Goal: Task Accomplishment & Management: Complete application form

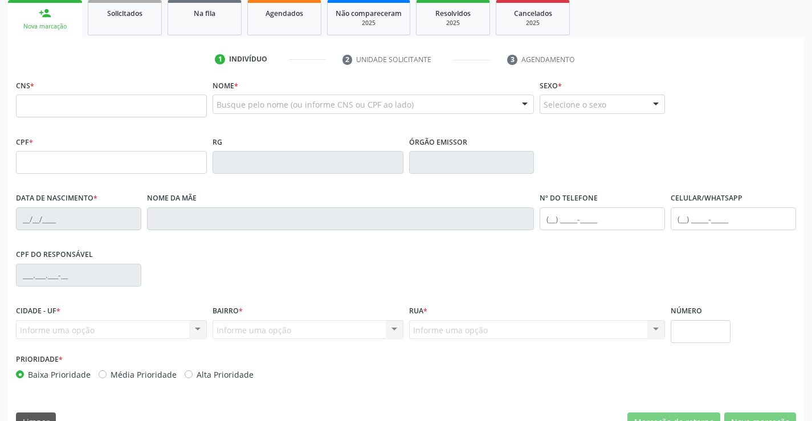
scroll to position [171, 0]
click at [44, 99] on input "text" at bounding box center [111, 105] width 191 height 23
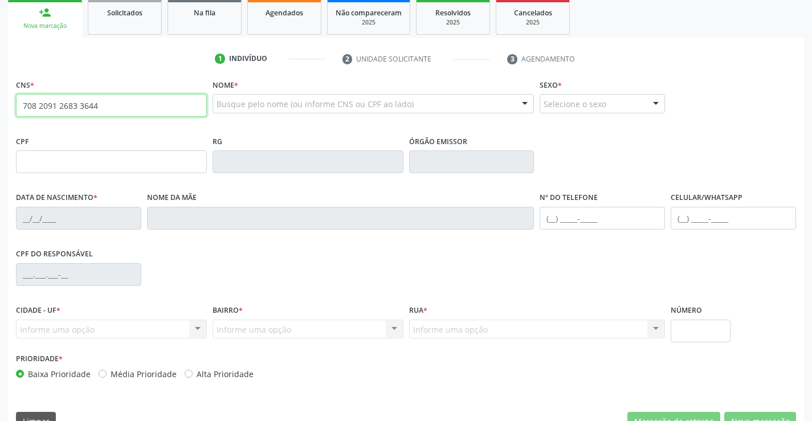
type input "708 2091 2683 3644"
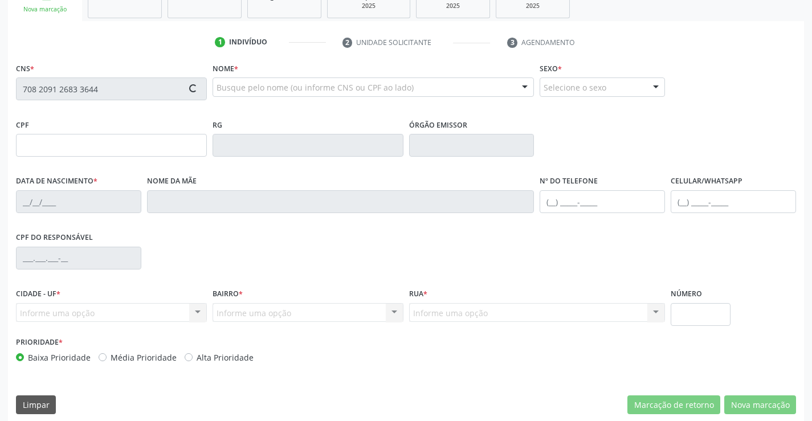
type input "006676"
type input "[DATE]"
type input "[PHONE_NUMBER]"
type input "132.373.045-14"
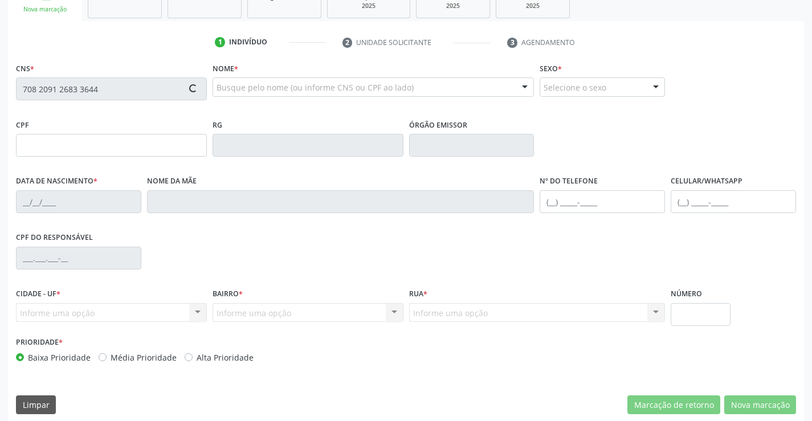
type input "SN"
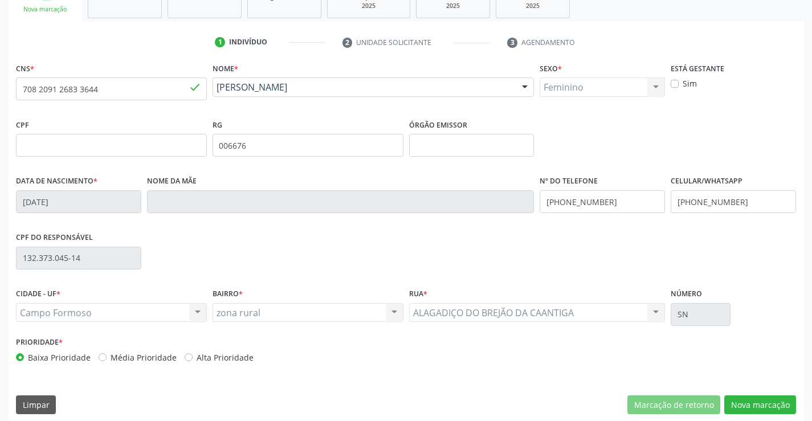
scroll to position [196, 0]
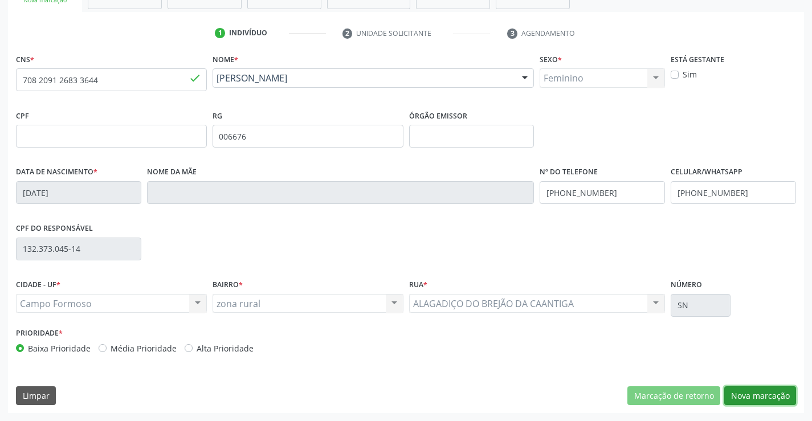
click at [754, 390] on button "Nova marcação" at bounding box center [760, 395] width 72 height 19
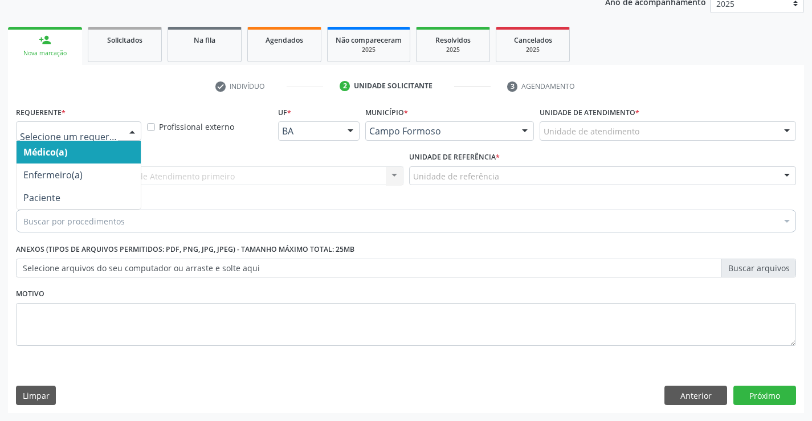
click at [105, 124] on div at bounding box center [78, 130] width 125 height 19
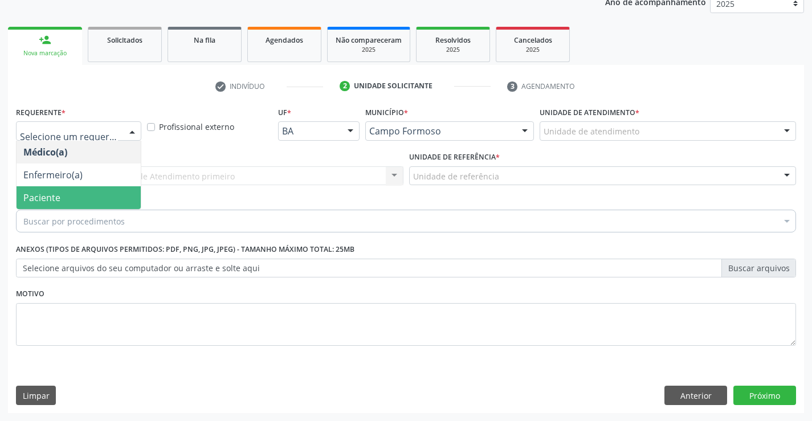
click at [52, 191] on span "Paciente" at bounding box center [41, 197] width 37 height 13
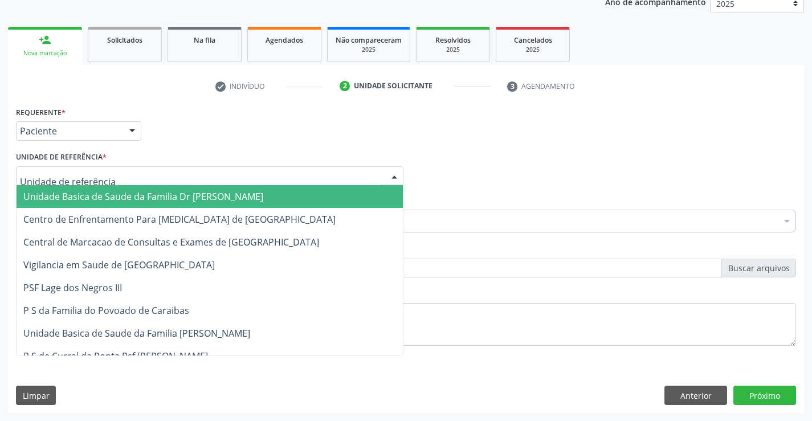
click at [163, 170] on div at bounding box center [209, 175] width 387 height 19
drag, startPoint x: 127, startPoint y: 199, endPoint x: 127, endPoint y: 206, distance: 6.3
click at [126, 200] on span "Unidade Basica de Saude da Familia Dr [PERSON_NAME]" at bounding box center [143, 196] width 240 height 13
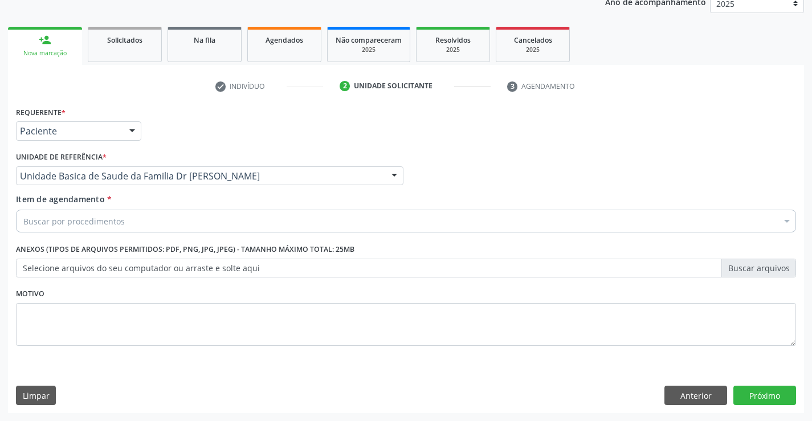
click at [86, 228] on div "Buscar por procedimentos" at bounding box center [406, 221] width 780 height 23
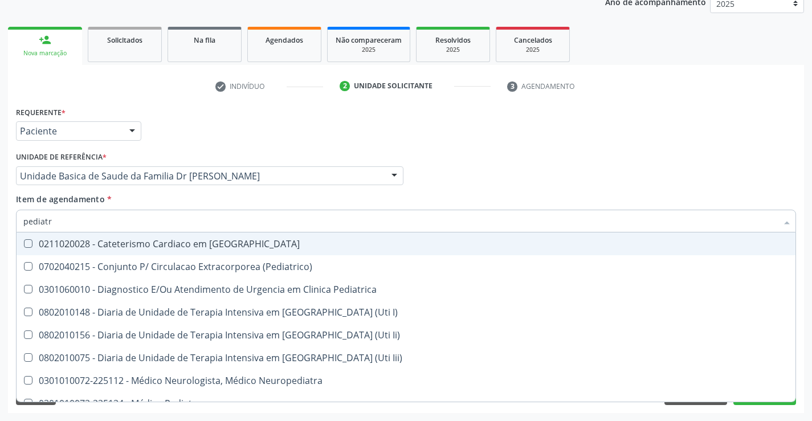
type input "pediatra"
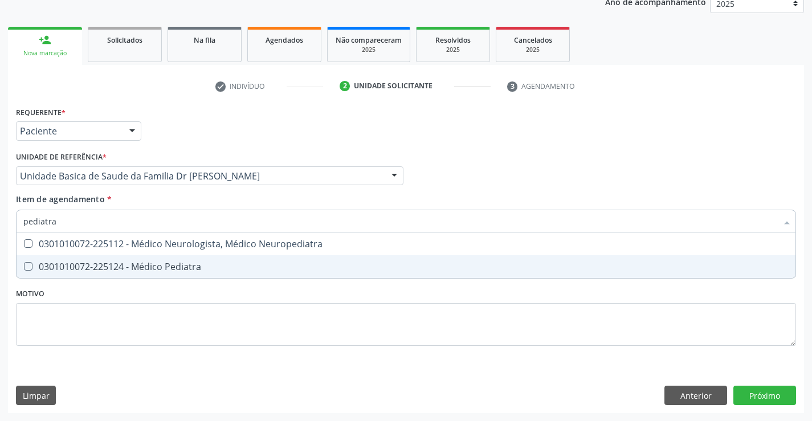
click at [114, 264] on div "0301010072-225124 - Médico Pediatra" at bounding box center [405, 266] width 765 height 9
checkbox Pediatra "true"
click at [137, 318] on div "Requerente * Paciente Médico(a) Enfermeiro(a) Paciente Nenhum resultado encontr…" at bounding box center [406, 233] width 780 height 258
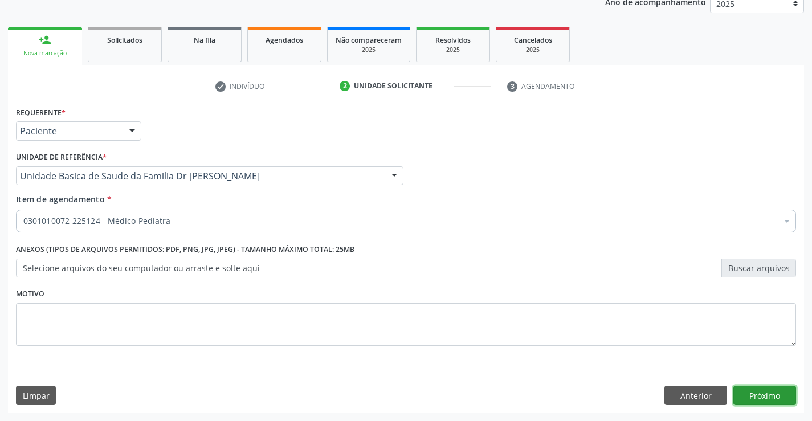
click at [767, 390] on button "Próximo" at bounding box center [764, 395] width 63 height 19
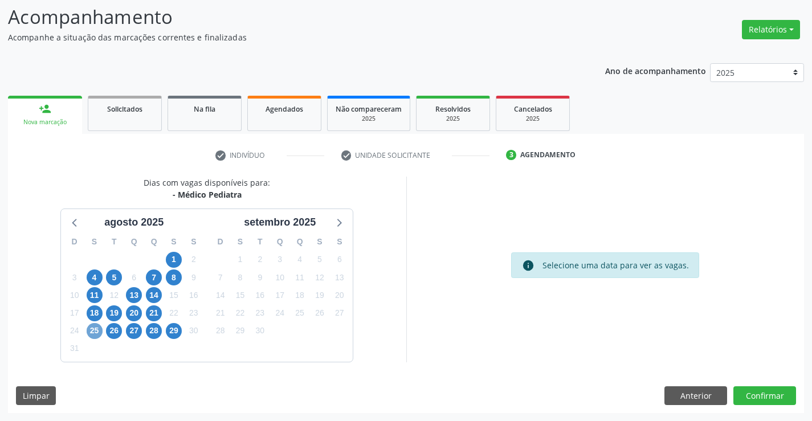
click at [92, 330] on span "25" at bounding box center [95, 331] width 16 height 16
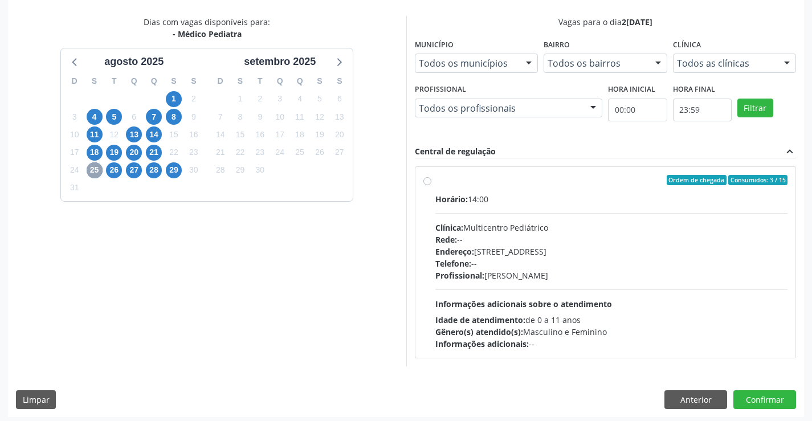
scroll to position [239, 0]
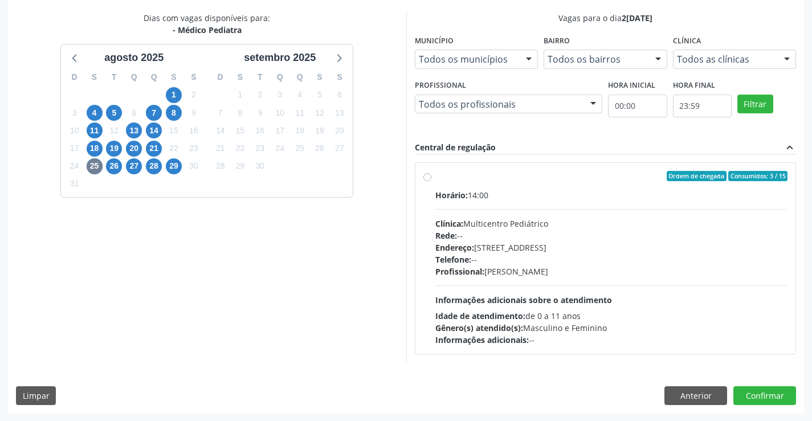
click at [437, 174] on div "Ordem de chegada Consumidos: 3 / 15" at bounding box center [611, 176] width 353 height 10
click at [431, 174] on input "Ordem de chegada Consumidos: 3 / 15 Horário: 14:00 Clínica: Multicentro Pediátr…" at bounding box center [427, 176] width 8 height 10
radio input "true"
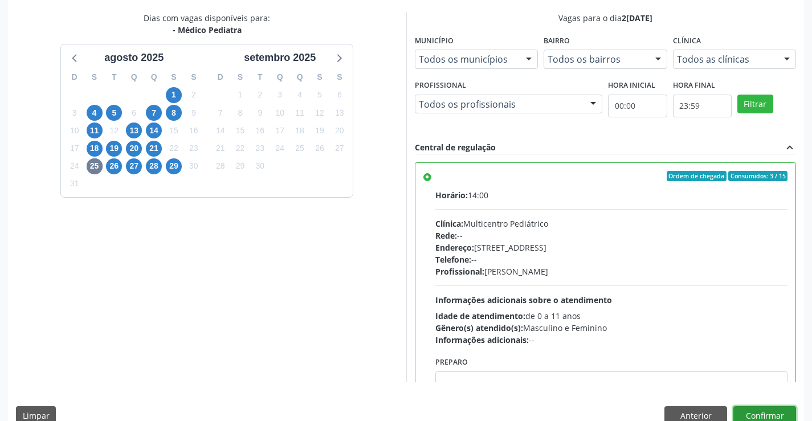
click at [763, 411] on button "Confirmar" at bounding box center [764, 415] width 63 height 19
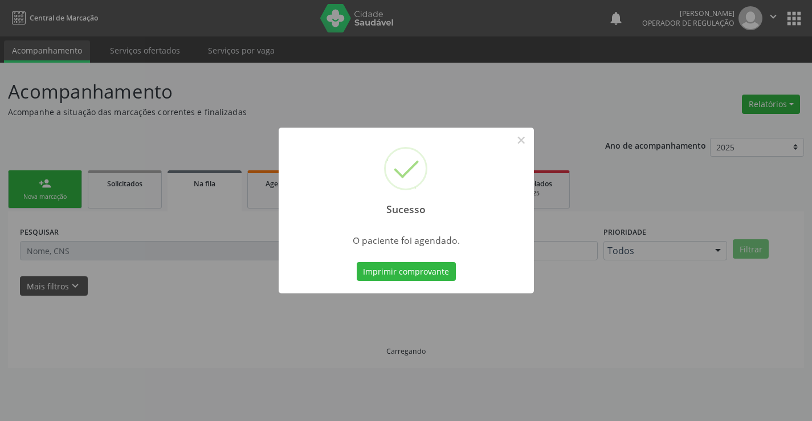
scroll to position [0, 0]
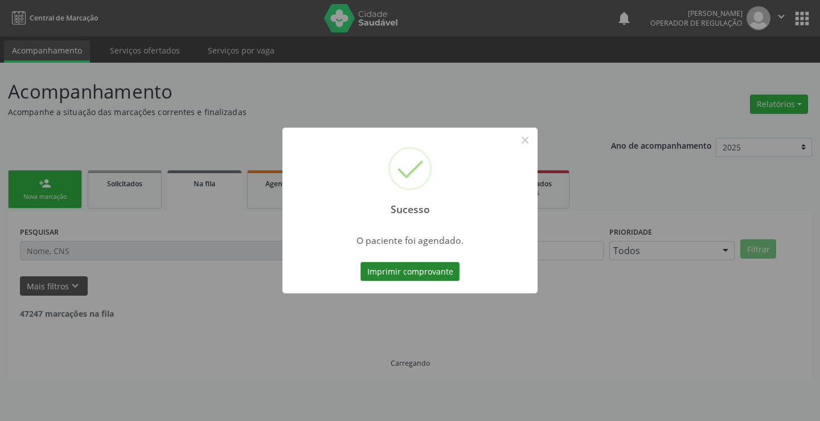
click at [411, 273] on button "Imprimir comprovante" at bounding box center [410, 271] width 99 height 19
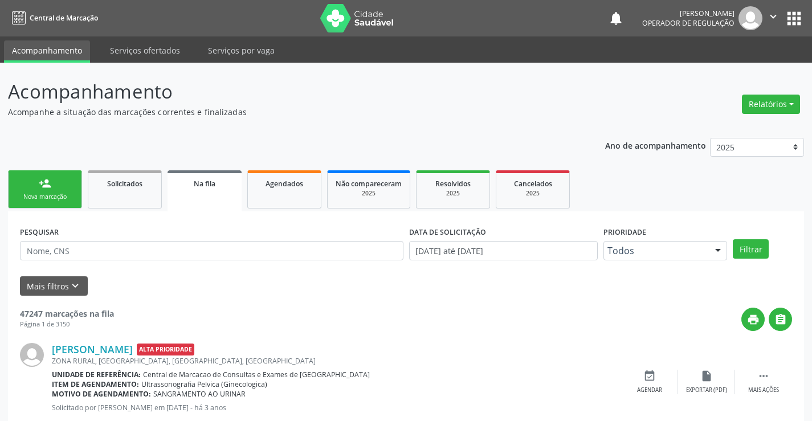
click at [58, 198] on div "Nova marcação" at bounding box center [45, 196] width 57 height 9
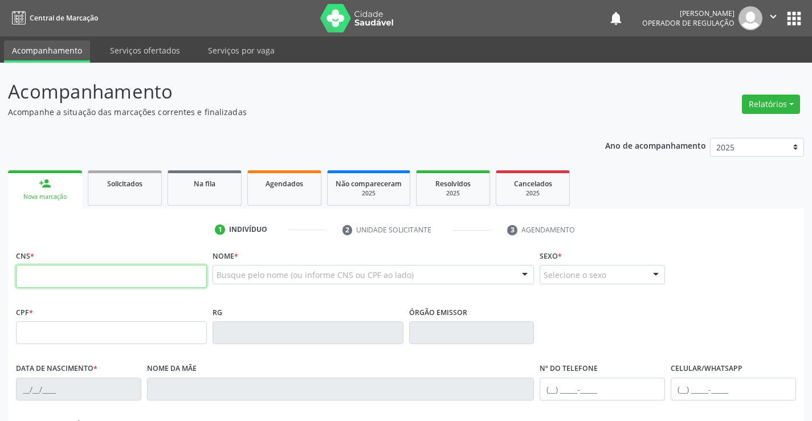
click at [103, 279] on input "text" at bounding box center [111, 276] width 191 height 23
type input "702 4065 3382 5922"
type input "0815861753"
type input "[DATE]"
type input "[PHONE_NUMBER]"
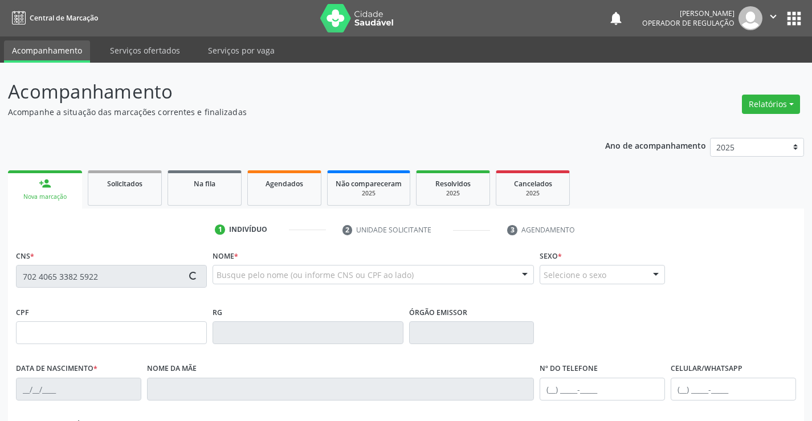
type input "[PHONE_NUMBER]"
type input "S/N"
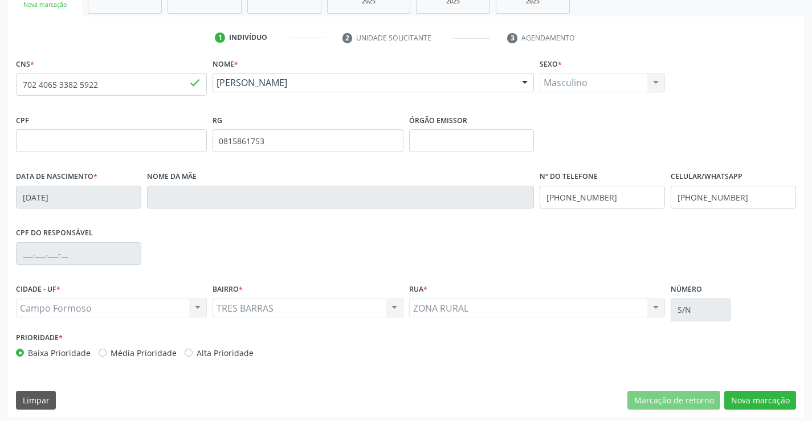
scroll to position [196, 0]
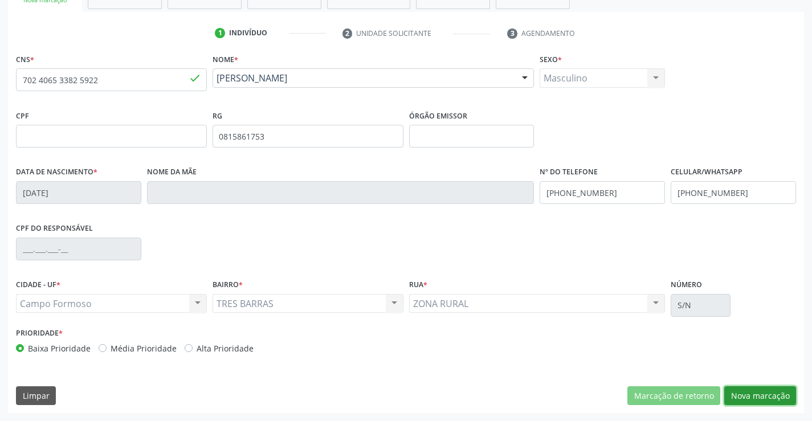
drag, startPoint x: 763, startPoint y: 399, endPoint x: 749, endPoint y: 388, distance: 17.4
click at [762, 399] on button "Nova marcação" at bounding box center [760, 395] width 72 height 19
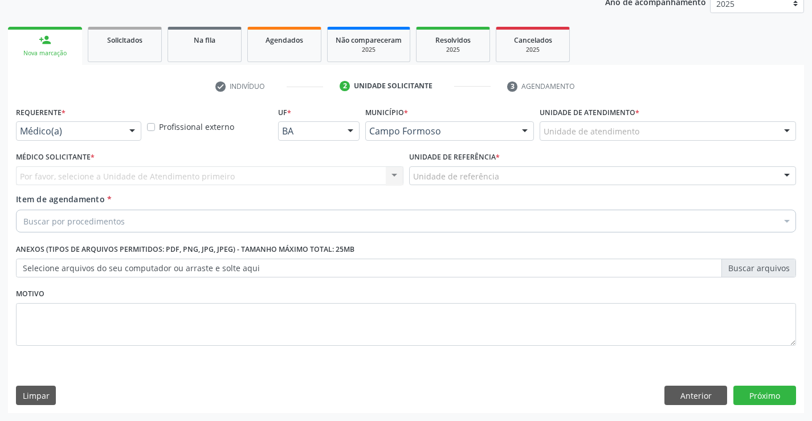
scroll to position [144, 0]
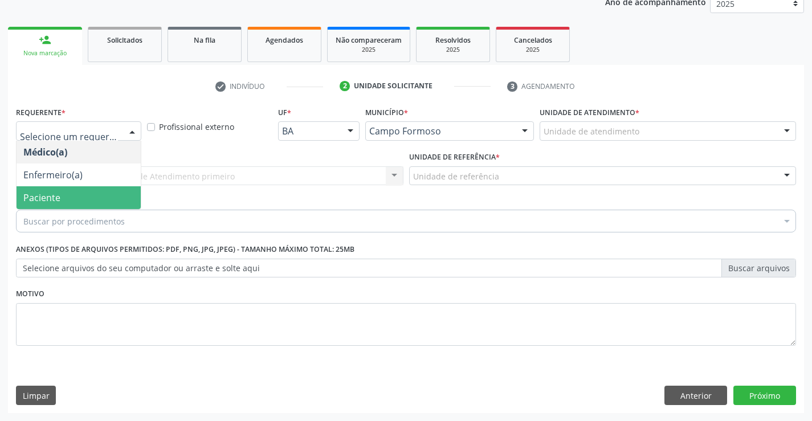
drag, startPoint x: 72, startPoint y: 198, endPoint x: 163, endPoint y: 179, distance: 93.0
click at [89, 195] on span "Paciente" at bounding box center [79, 197] width 124 height 23
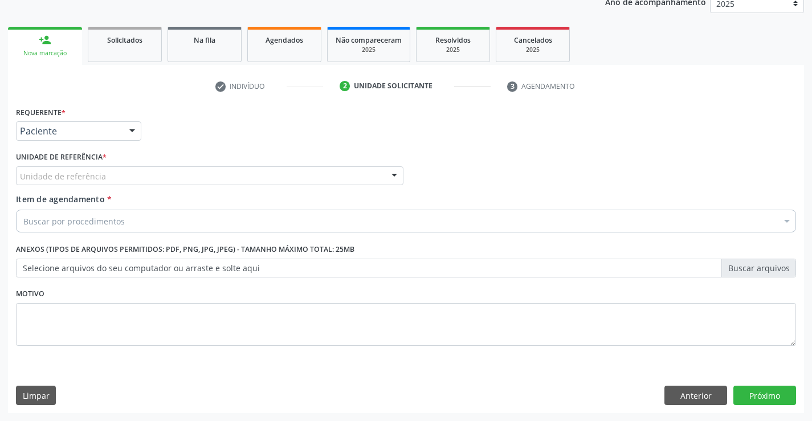
click at [165, 177] on div "Unidade de referência" at bounding box center [209, 175] width 387 height 19
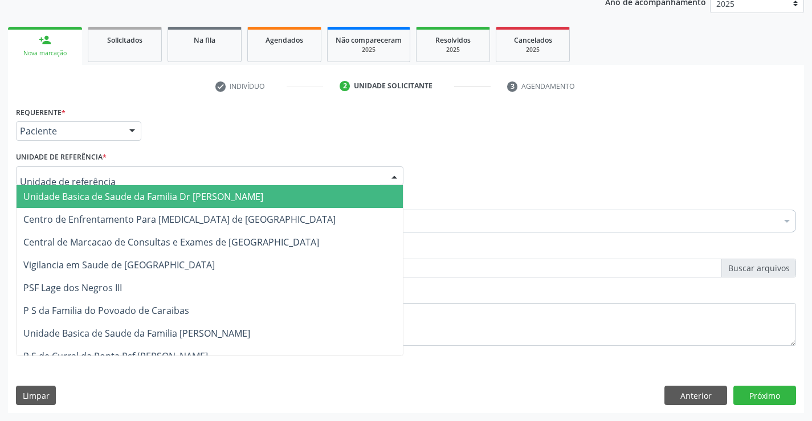
drag, startPoint x: 115, startPoint y: 202, endPoint x: 153, endPoint y: 209, distance: 38.9
click at [119, 200] on span "Unidade Basica de Saude da Familia Dr [PERSON_NAME]" at bounding box center [143, 196] width 240 height 13
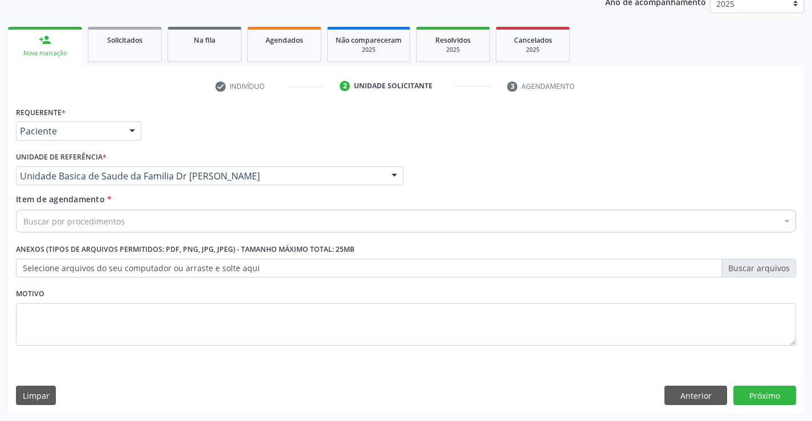
drag, startPoint x: 117, startPoint y: 233, endPoint x: 124, endPoint y: 220, distance: 14.3
click at [118, 230] on div "Item de agendamento * Buscar por procedimentos Selecionar todos 0202040089 - 3X…" at bounding box center [405, 215] width 785 height 44
click at [124, 220] on div "Buscar por procedimentos" at bounding box center [406, 221] width 780 height 23
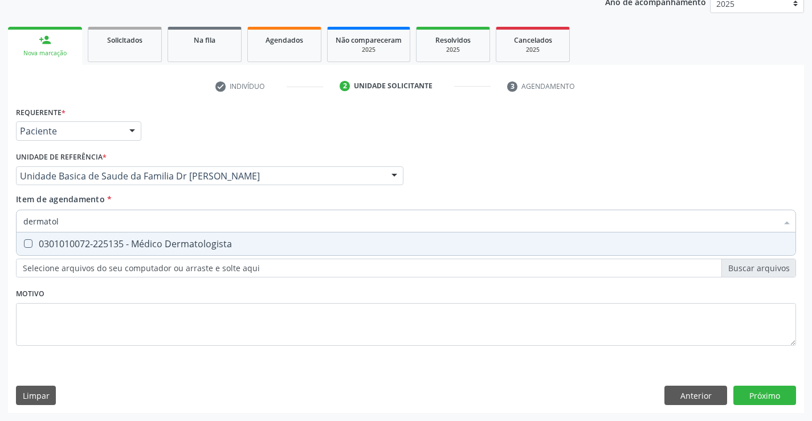
type input "dermatolo"
drag, startPoint x: 145, startPoint y: 240, endPoint x: 186, endPoint y: 298, distance: 71.9
click at [145, 240] on div "0301010072-225135 - Médico Dermatologista" at bounding box center [405, 243] width 765 height 9
checkbox Dermatologista "true"
click at [182, 308] on div "Requerente * Paciente Médico(a) Enfermeiro(a) Paciente Nenhum resultado encontr…" at bounding box center [406, 233] width 780 height 258
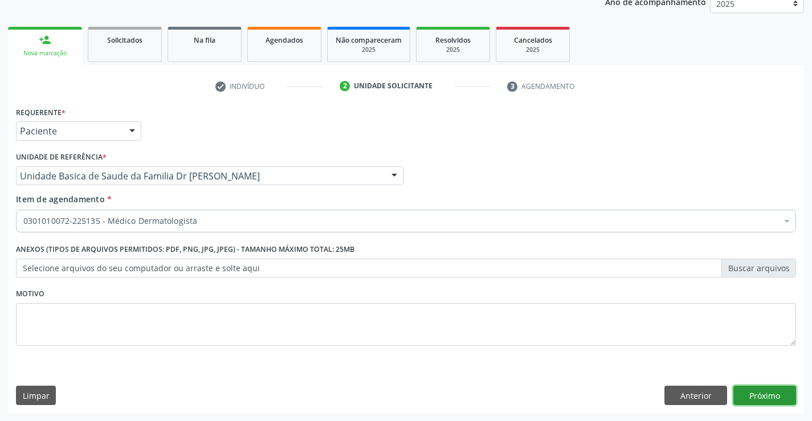
click at [757, 396] on button "Próximo" at bounding box center [764, 395] width 63 height 19
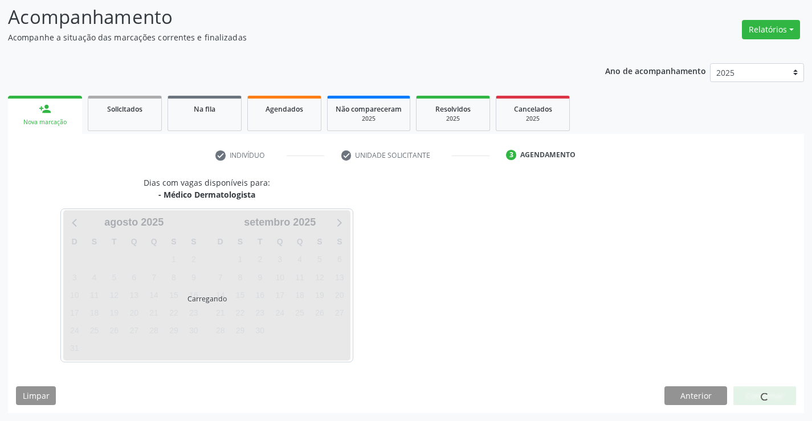
scroll to position [75, 0]
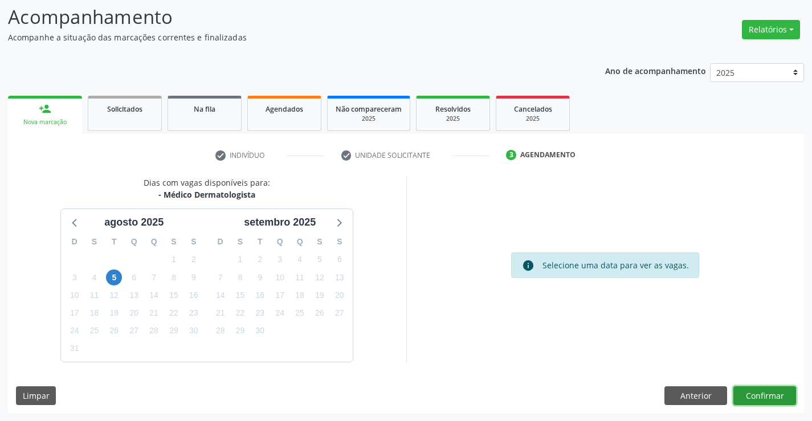
click at [751, 397] on button "Confirmar" at bounding box center [764, 395] width 63 height 19
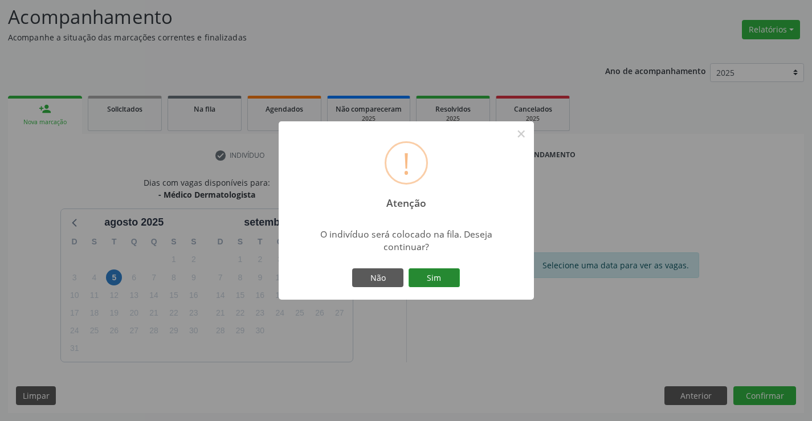
click at [424, 277] on button "Sim" at bounding box center [433, 277] width 51 height 19
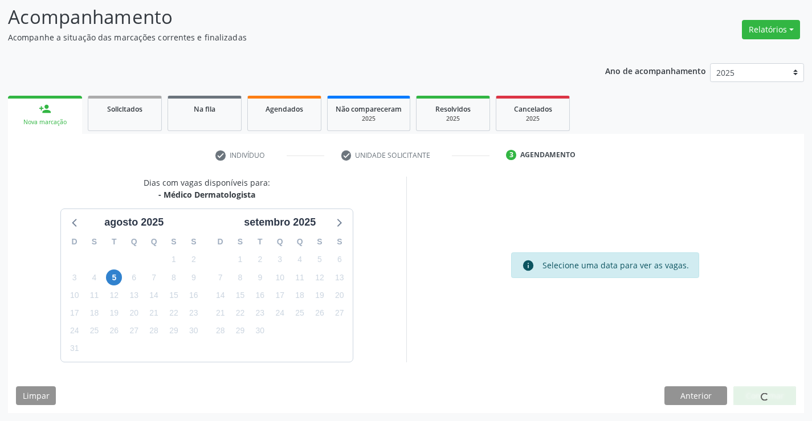
scroll to position [0, 0]
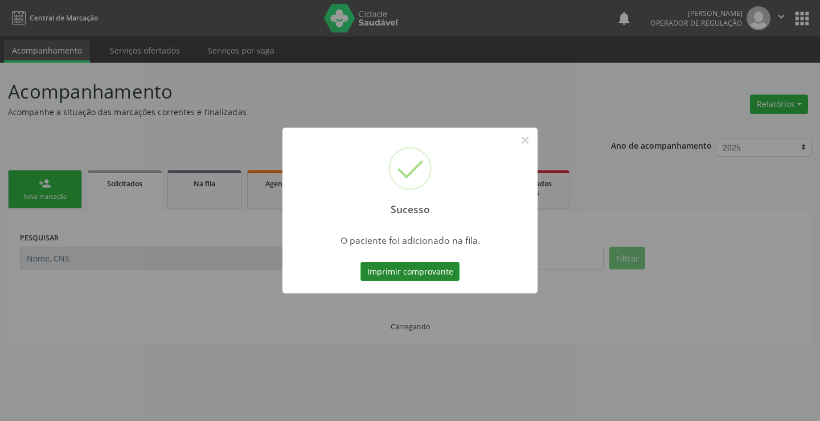
click at [406, 275] on button "Imprimir comprovante" at bounding box center [410, 271] width 99 height 19
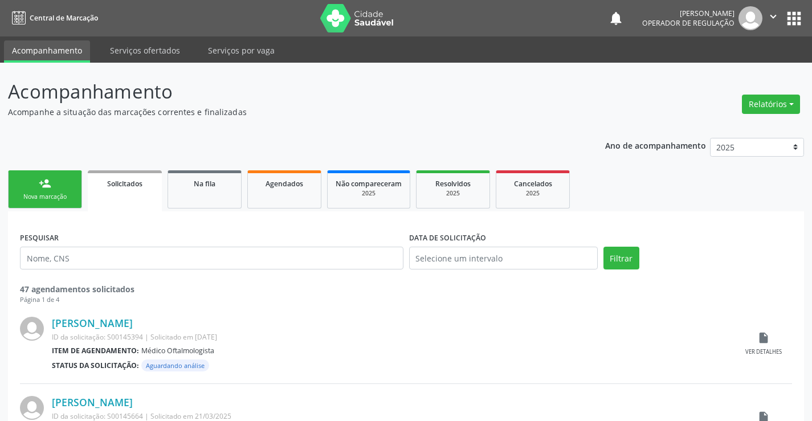
click at [40, 192] on link "person_add Nova marcação" at bounding box center [45, 189] width 74 height 38
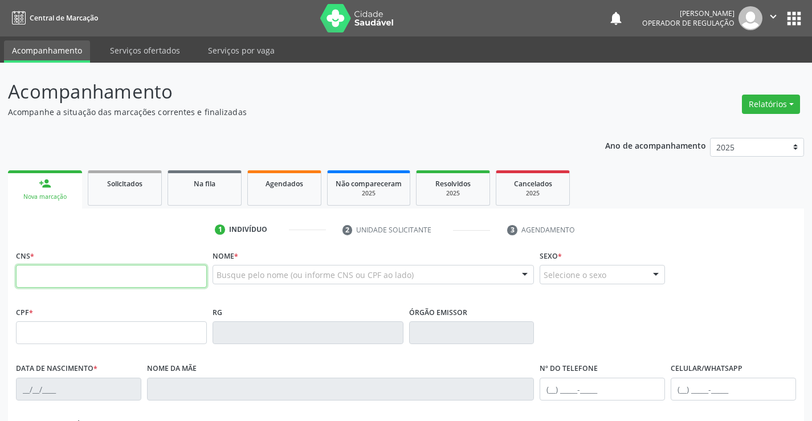
click at [83, 267] on input "text" at bounding box center [111, 276] width 191 height 23
click at [98, 280] on input "706 2010 2553 599" at bounding box center [111, 276] width 191 height 23
type input "706 2010 2553 5962"
type input "373.110.935-20"
type input "[DATE]"
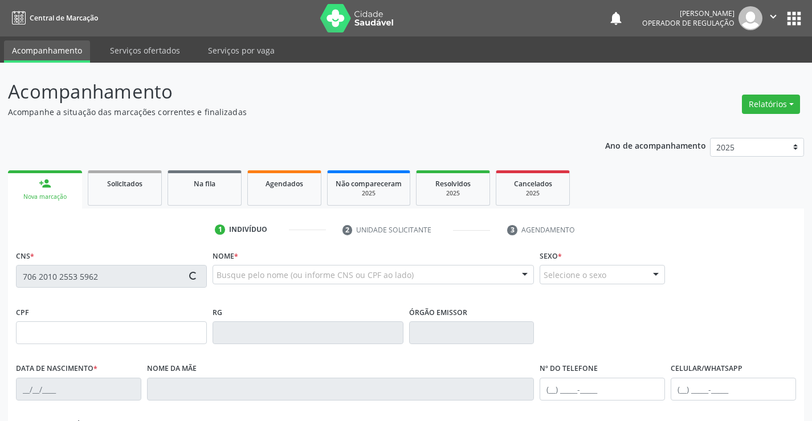
type input "[PERSON_NAME]"
type input "[PHONE_NUMBER]"
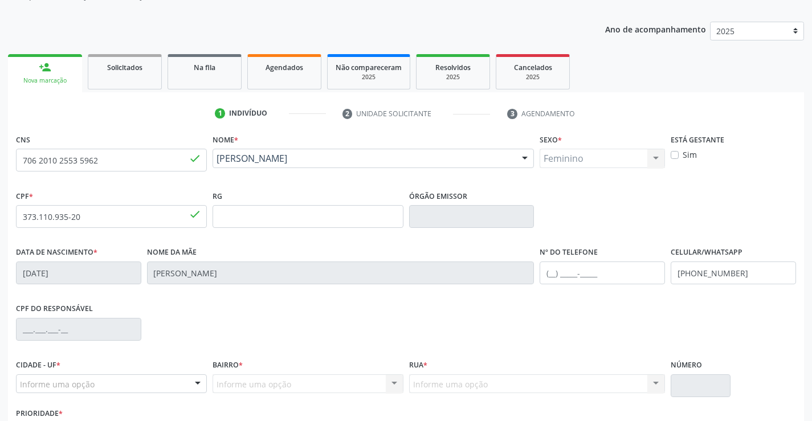
scroll to position [196, 0]
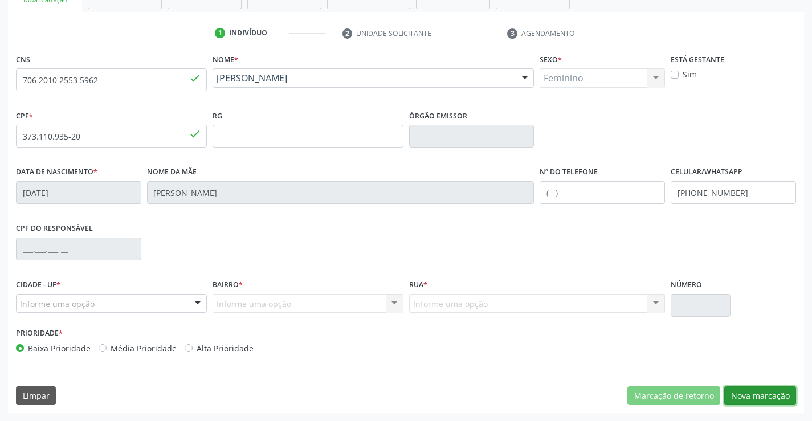
click at [754, 395] on button "Nova marcação" at bounding box center [760, 395] width 72 height 19
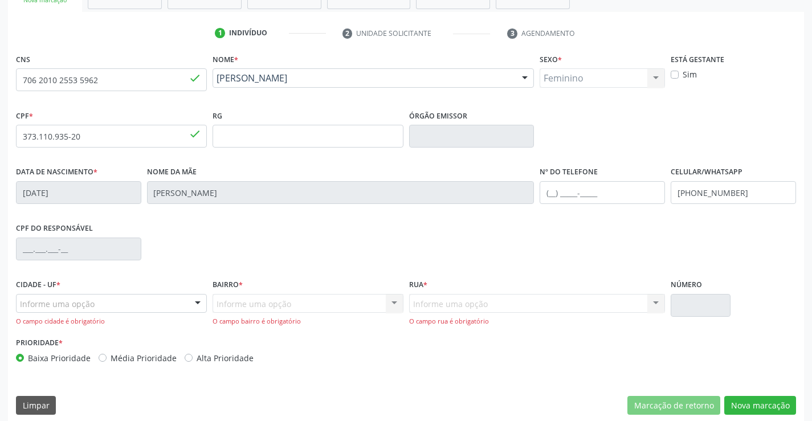
click at [656, 75] on div "Feminino Masculino Feminino Nenhum resultado encontrado para: " " Não há nenhum…" at bounding box center [601, 77] width 125 height 19
click at [198, 293] on div "Cidade - UF * Informe uma opção Campo Formoso - [GEOGRAPHIC_DATA] resultado enc…" at bounding box center [111, 301] width 191 height 50
click at [196, 300] on div at bounding box center [197, 303] width 17 height 19
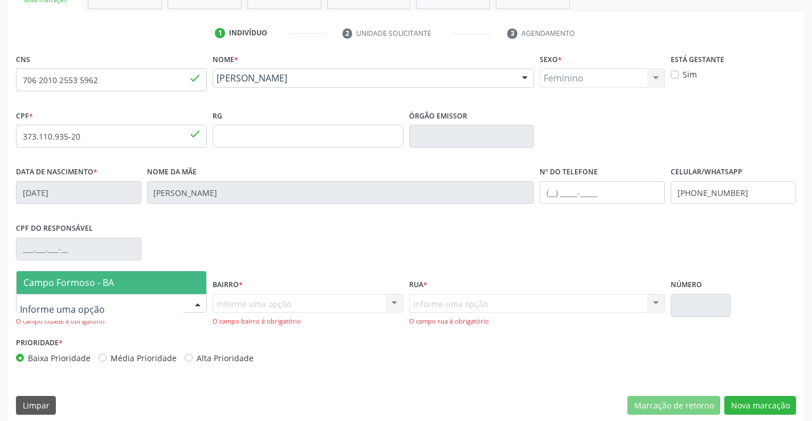
click at [97, 288] on span "Campo Formoso - BA" at bounding box center [68, 282] width 91 height 13
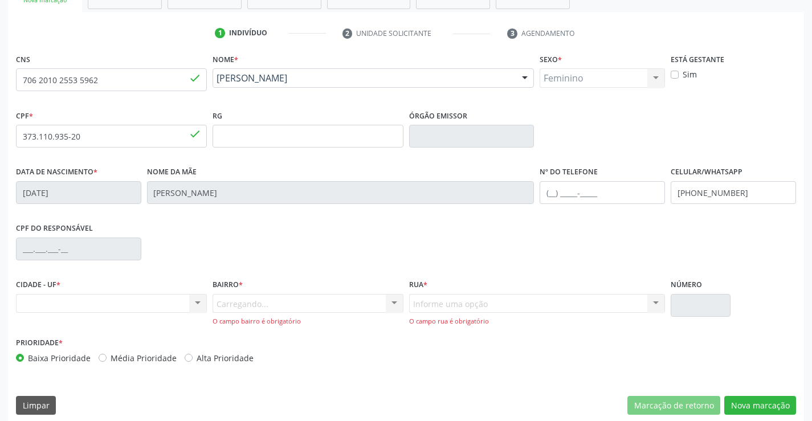
click at [394, 302] on div "Carregando... Nenhum resultado encontrado para: " " Nenhuma opção encontrada. D…" at bounding box center [307, 310] width 191 height 32
click at [378, 302] on div "Informe uma opção" at bounding box center [307, 303] width 191 height 19
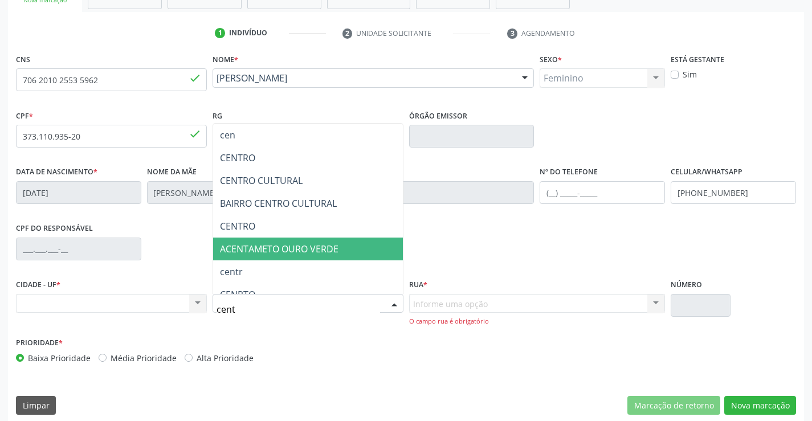
type input "centr"
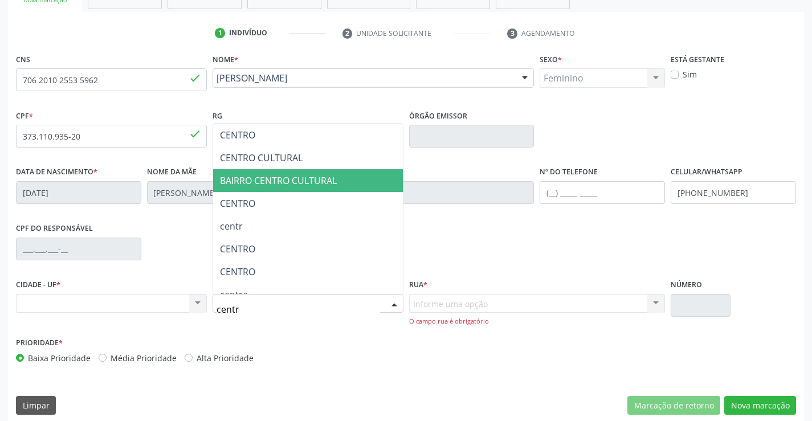
click at [266, 181] on span "BAIRRO CENTRO CULTURAL" at bounding box center [278, 180] width 117 height 13
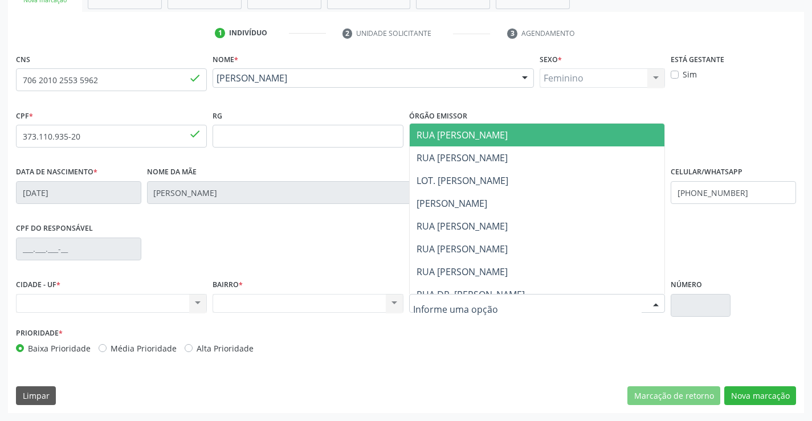
click at [650, 302] on div at bounding box center [655, 303] width 17 height 19
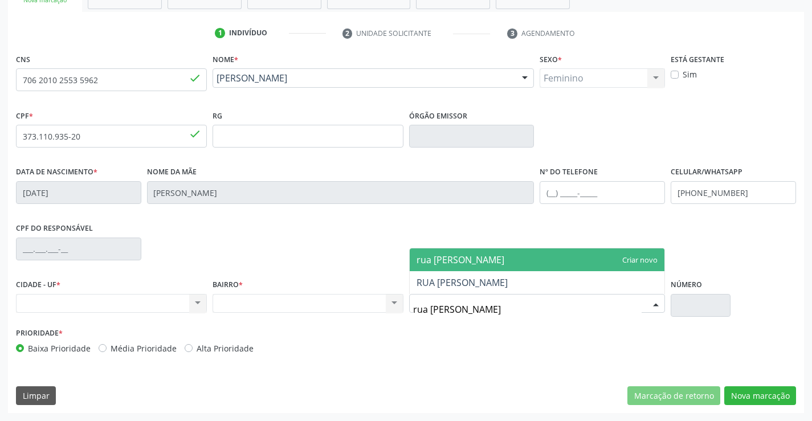
type input "rua [PERSON_NAME]"
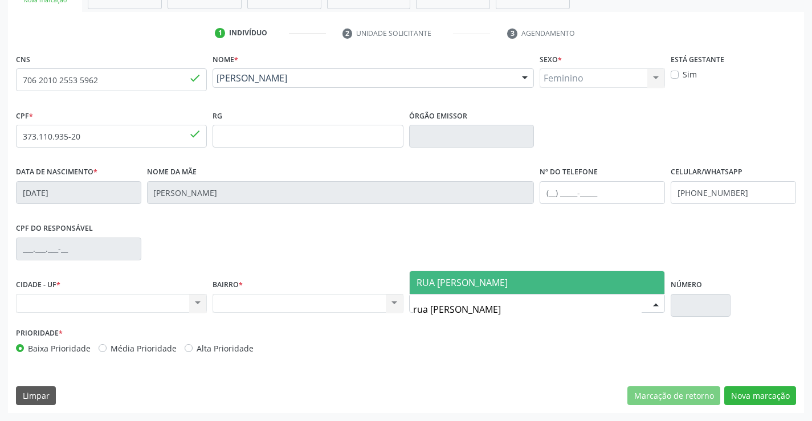
click at [521, 275] on span "RUA [PERSON_NAME]" at bounding box center [536, 282] width 255 height 23
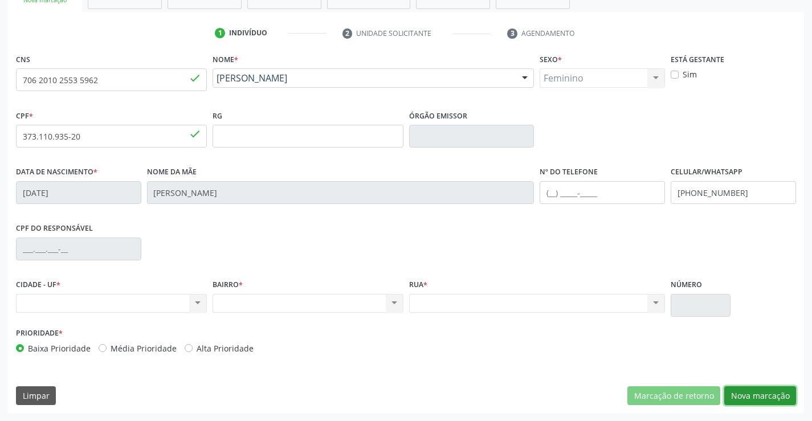
click at [752, 396] on button "Nova marcação" at bounding box center [760, 395] width 72 height 19
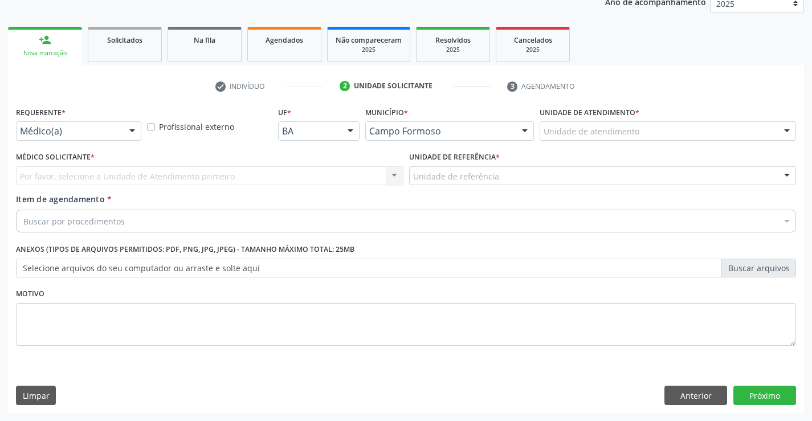
scroll to position [144, 0]
click at [687, 394] on button "Anterior" at bounding box center [695, 395] width 63 height 19
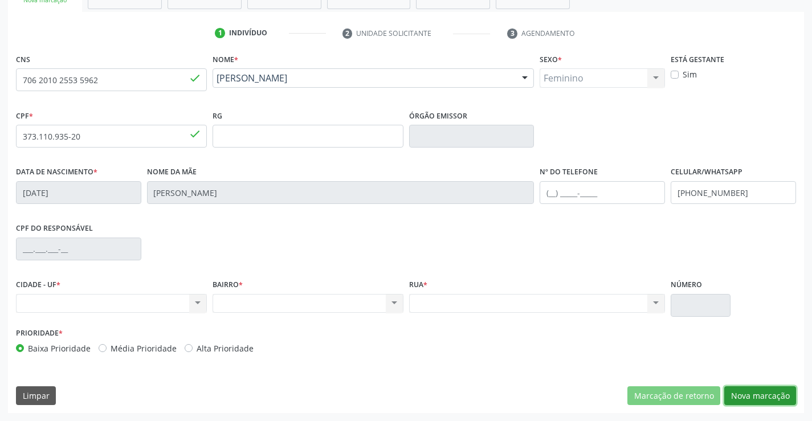
click at [746, 402] on button "Nova marcação" at bounding box center [760, 395] width 72 height 19
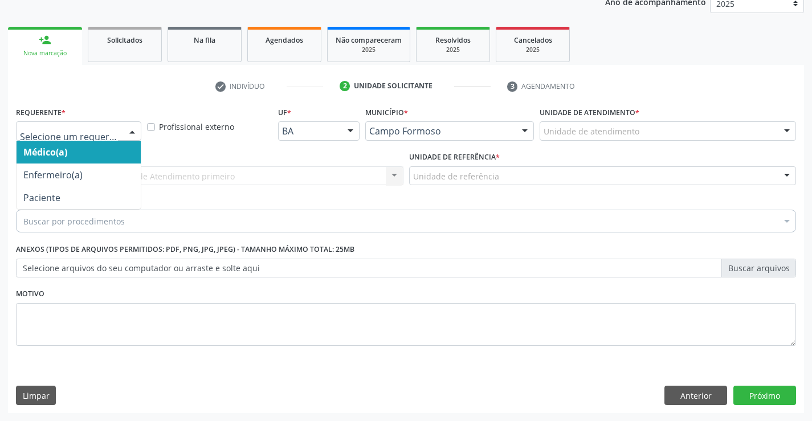
click at [118, 136] on div at bounding box center [78, 130] width 125 height 19
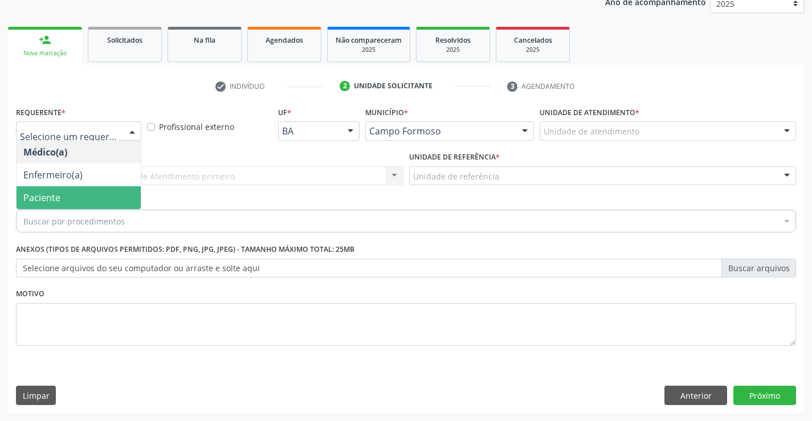
drag, startPoint x: 44, startPoint y: 196, endPoint x: 157, endPoint y: 180, distance: 114.5
click at [46, 196] on span "Paciente" at bounding box center [41, 197] width 37 height 13
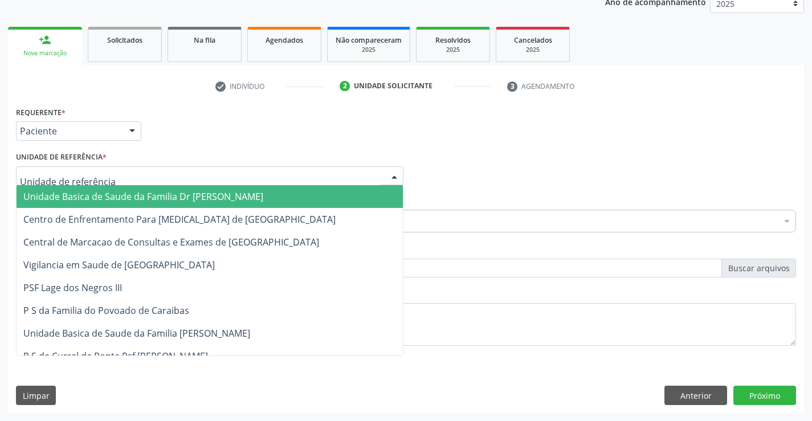
click at [208, 171] on div at bounding box center [209, 175] width 387 height 19
click at [110, 196] on span "Unidade Basica de Saude da Familia Dr [PERSON_NAME]" at bounding box center [143, 196] width 240 height 13
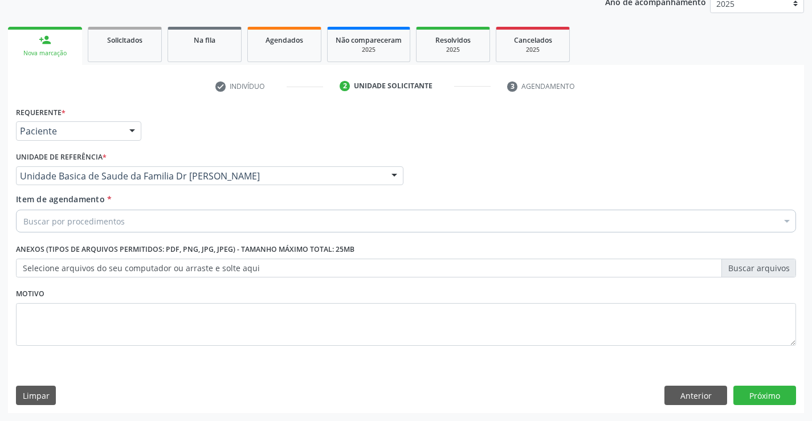
click at [133, 223] on div "Buscar por procedimentos" at bounding box center [406, 221] width 780 height 23
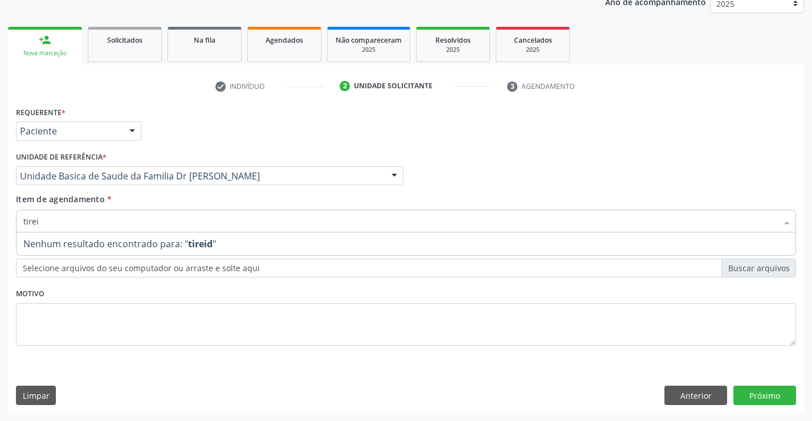
type input "tire"
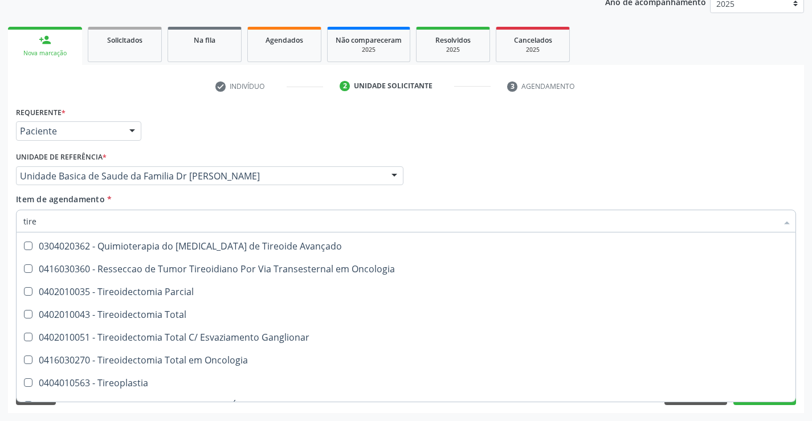
scroll to position [514, 0]
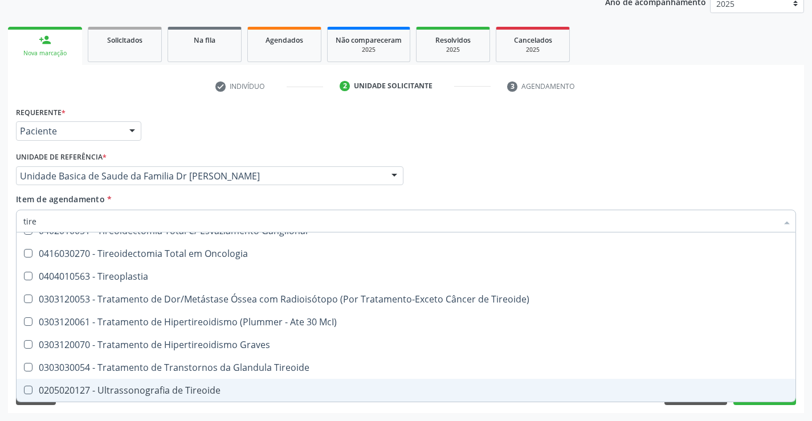
click at [195, 386] on div "0205020127 - Ultrassonografia de Tireoide" at bounding box center [405, 390] width 765 height 9
checkbox Tireoide "true"
click at [384, 407] on div "Requerente * Paciente Médico(a) Enfermeiro(a) Paciente Nenhum resultado encontr…" at bounding box center [406, 258] width 796 height 309
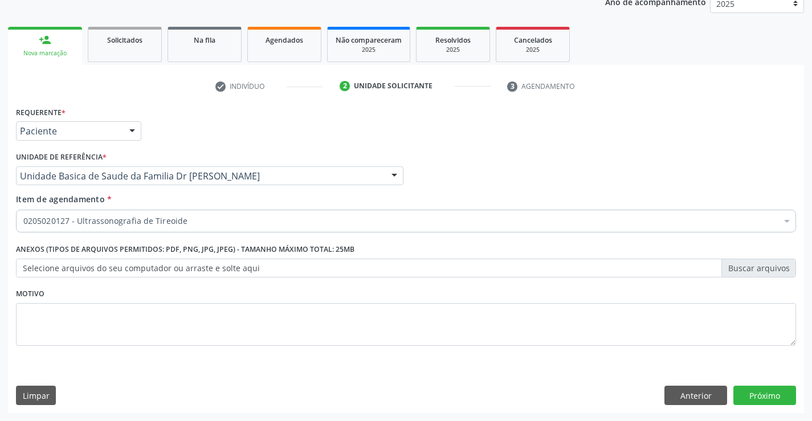
scroll to position [0, 0]
click at [768, 390] on button "Próximo" at bounding box center [764, 395] width 63 height 19
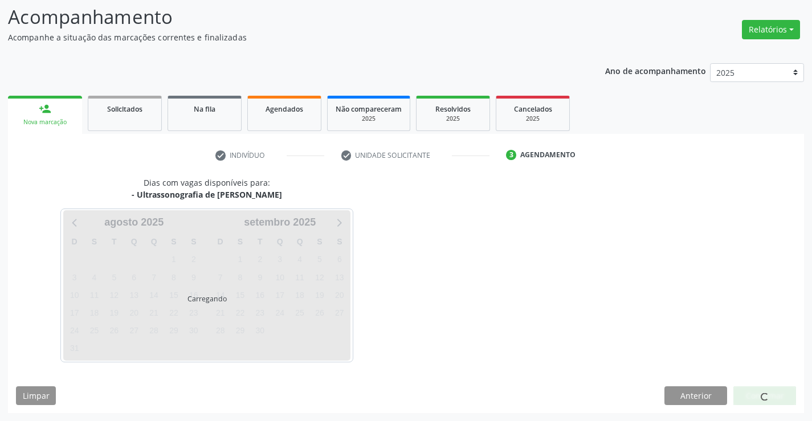
scroll to position [75, 0]
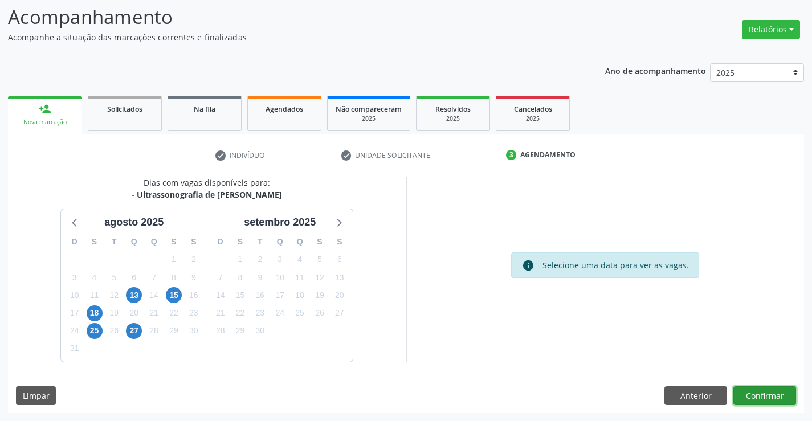
click at [772, 387] on button "Confirmar" at bounding box center [764, 395] width 63 height 19
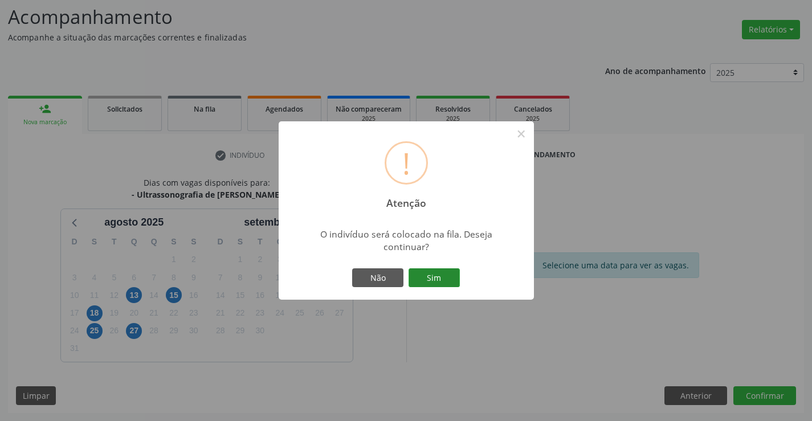
click at [441, 273] on button "Sim" at bounding box center [433, 277] width 51 height 19
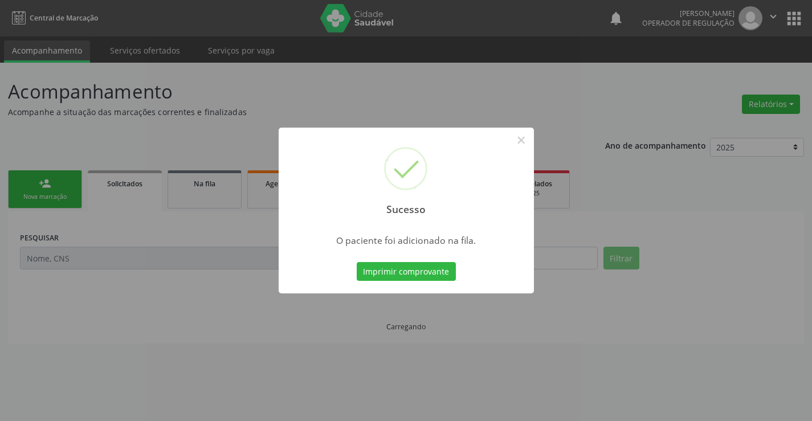
scroll to position [0, 0]
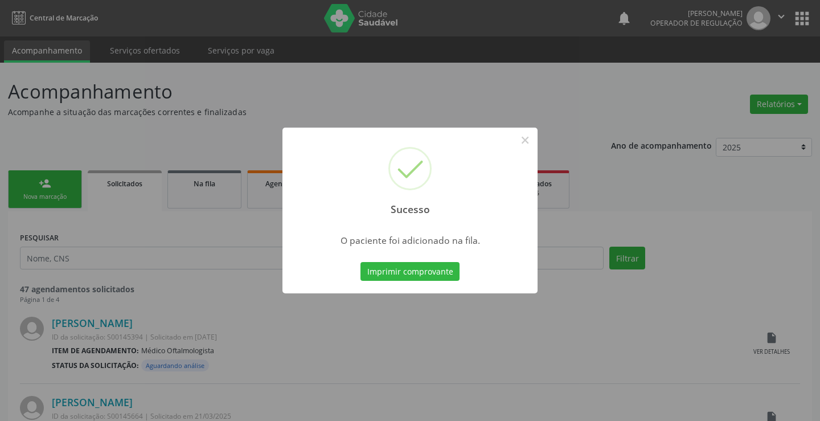
click at [441, 273] on button "Imprimir comprovante" at bounding box center [410, 271] width 99 height 19
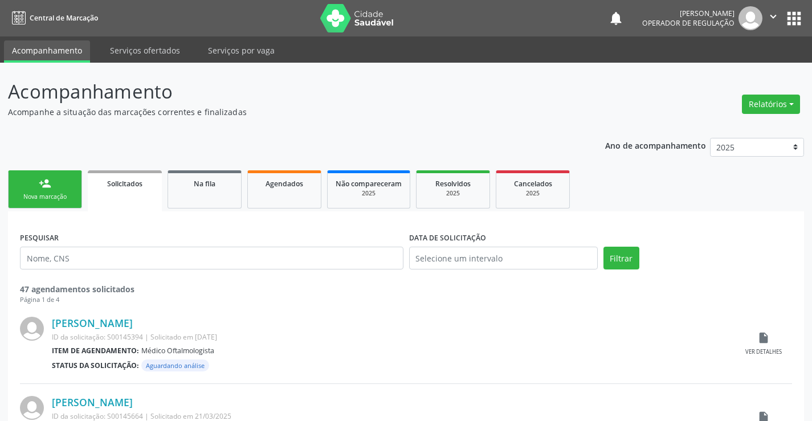
click at [42, 196] on div "Nova marcação" at bounding box center [45, 196] width 57 height 9
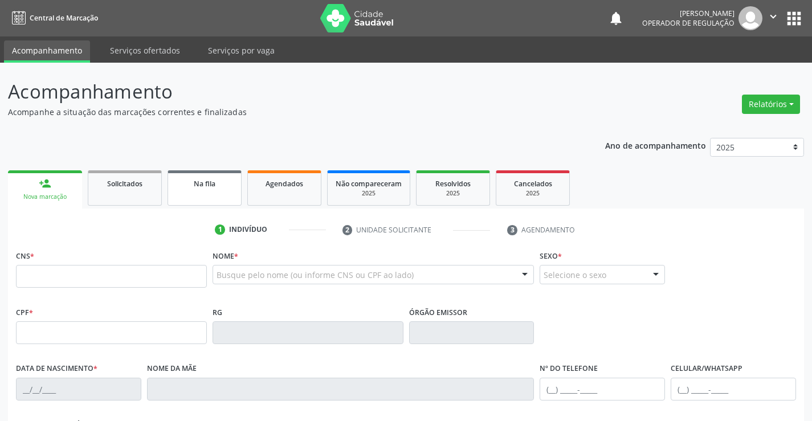
click at [218, 197] on link "Na fila" at bounding box center [204, 187] width 74 height 35
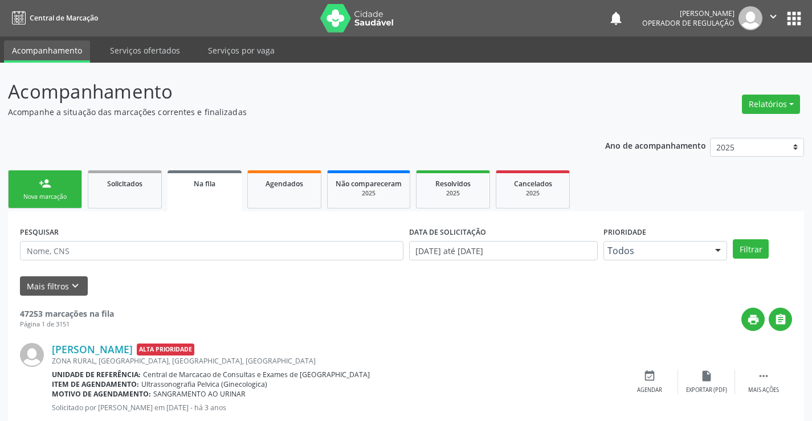
drag, startPoint x: 110, startPoint y: 244, endPoint x: 173, endPoint y: 276, distance: 70.1
click at [173, 276] on div "Mais filtros keyboard_arrow_down" at bounding box center [405, 286] width 777 height 20
paste input "706 2010 2553 5962"
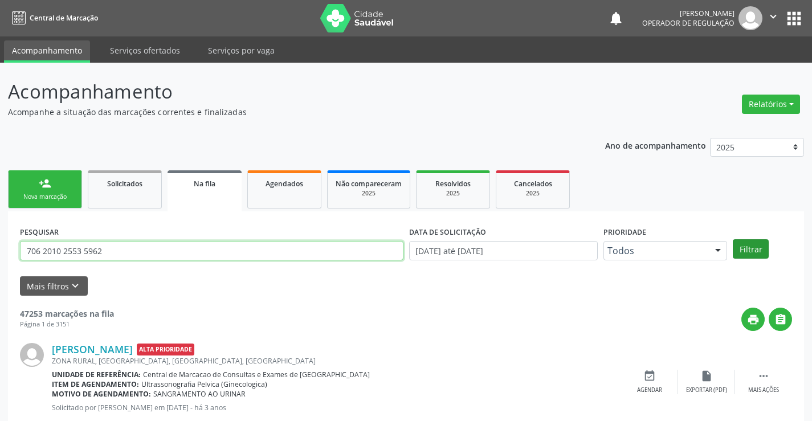
type input "706 2010 2553 5962"
click at [755, 248] on button "Filtrar" at bounding box center [750, 248] width 36 height 19
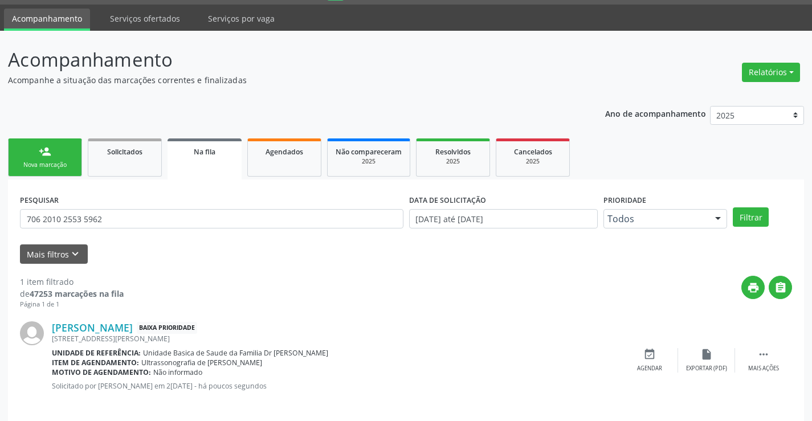
scroll to position [42, 0]
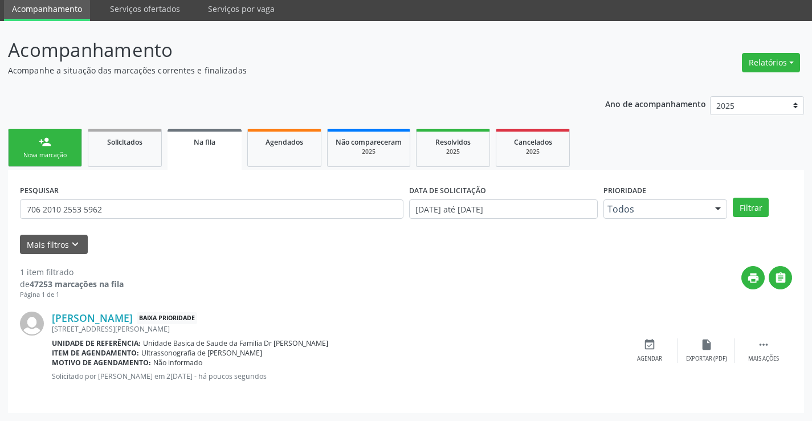
click at [42, 149] on link "person_add Nova marcação" at bounding box center [45, 148] width 74 height 38
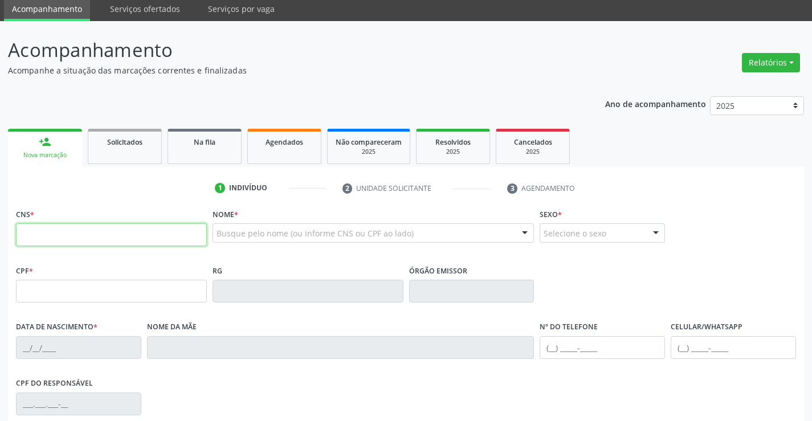
click at [109, 232] on input "text" at bounding box center [111, 234] width 191 height 23
drag, startPoint x: 109, startPoint y: 232, endPoint x: 105, endPoint y: 223, distance: 10.2
click at [108, 226] on input "text" at bounding box center [111, 234] width 191 height 23
type input "701 8002 0934 0172"
type input "0947489509"
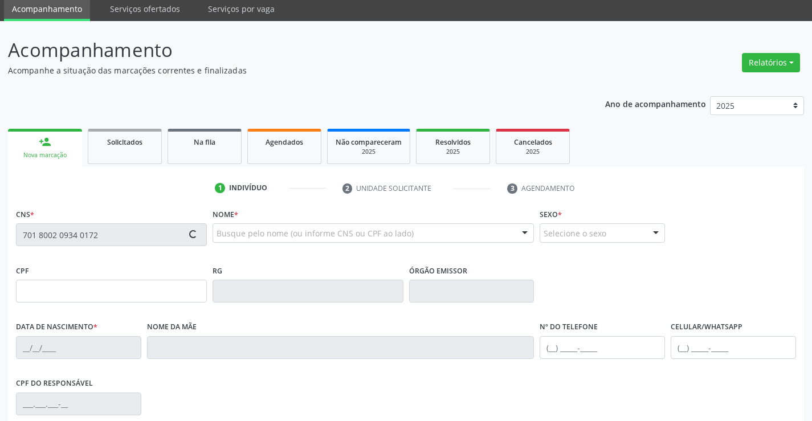
type input "2[DATE]"
type input "[PHONE_NUMBER]"
type input "S/N"
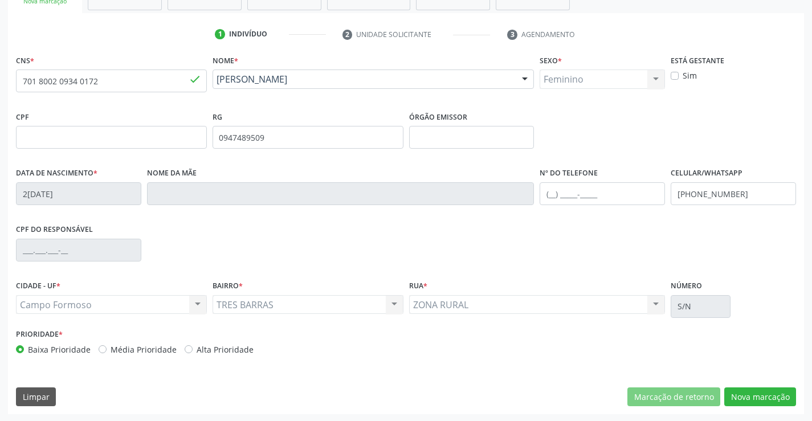
scroll to position [196, 0]
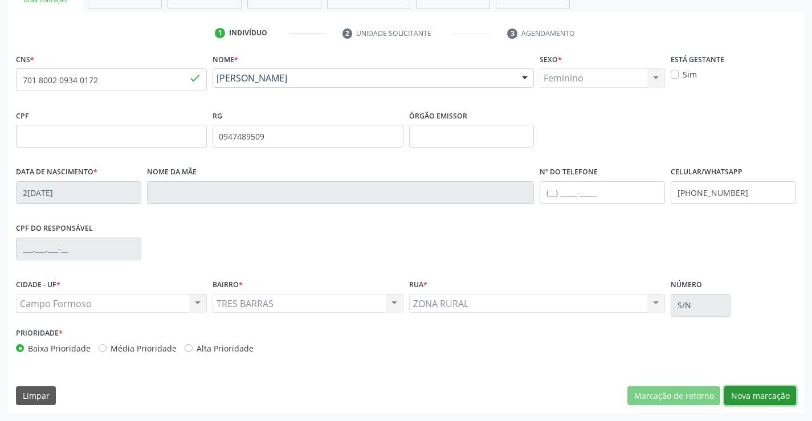
click at [767, 390] on button "Nova marcação" at bounding box center [760, 395] width 72 height 19
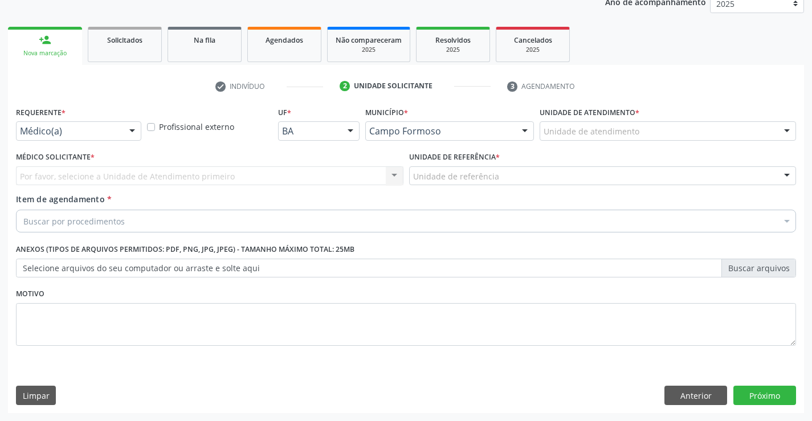
scroll to position [144, 0]
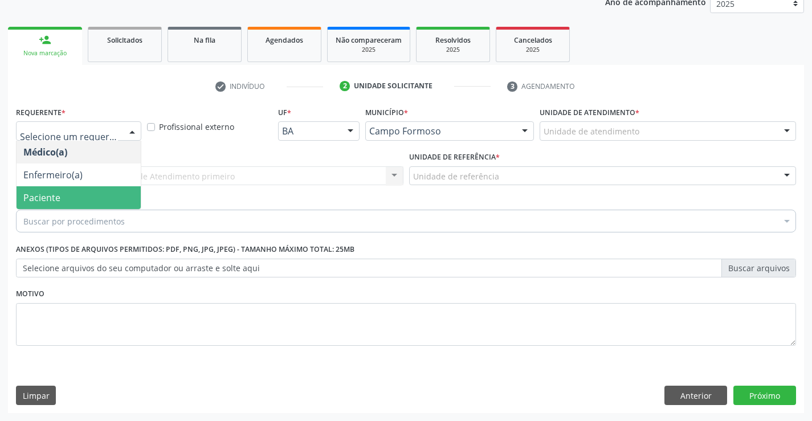
drag, startPoint x: 52, startPoint y: 200, endPoint x: 163, endPoint y: 189, distance: 111.0
click at [54, 200] on span "Paciente" at bounding box center [41, 197] width 37 height 13
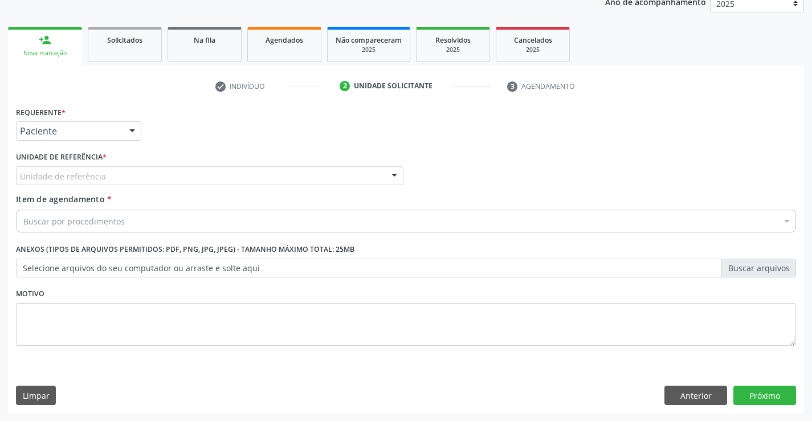
click at [205, 172] on div "Unidade de referência" at bounding box center [209, 175] width 387 height 19
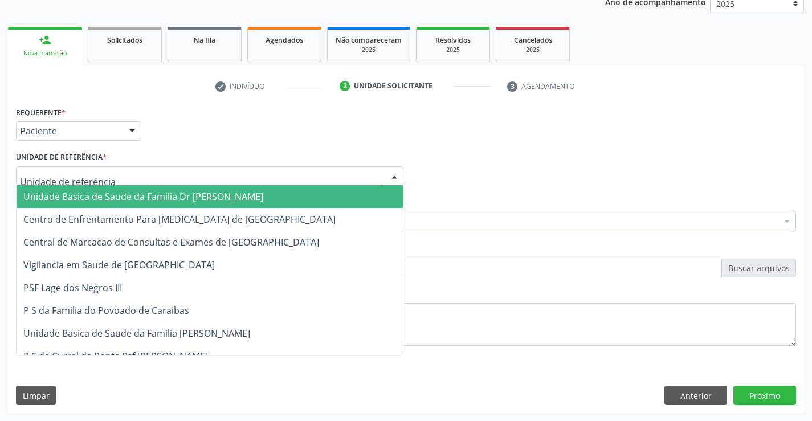
drag, startPoint x: 120, startPoint y: 196, endPoint x: 148, endPoint y: 206, distance: 29.4
click at [121, 196] on span "Unidade Basica de Saude da Familia Dr [PERSON_NAME]" at bounding box center [143, 196] width 240 height 13
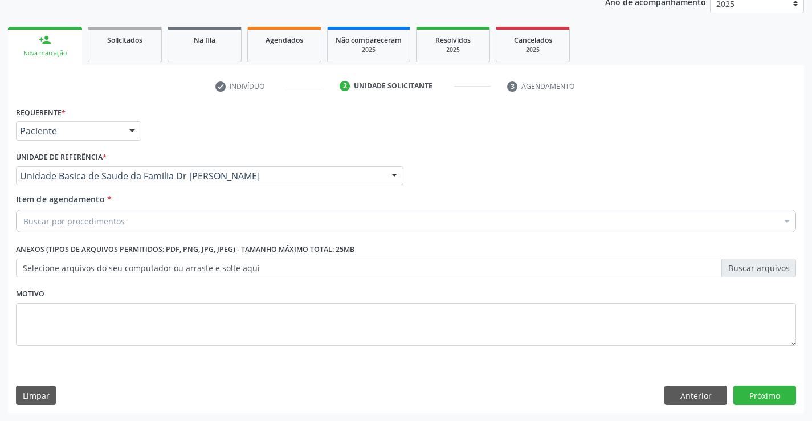
drag, startPoint x: 109, startPoint y: 224, endPoint x: 155, endPoint y: 204, distance: 50.5
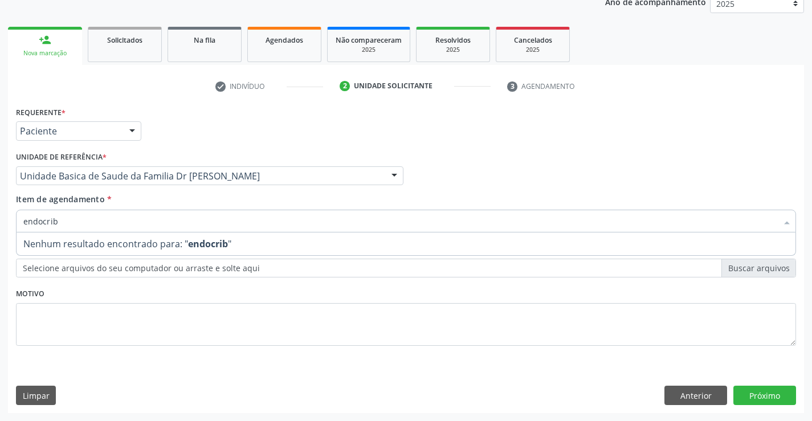
type input "endocri"
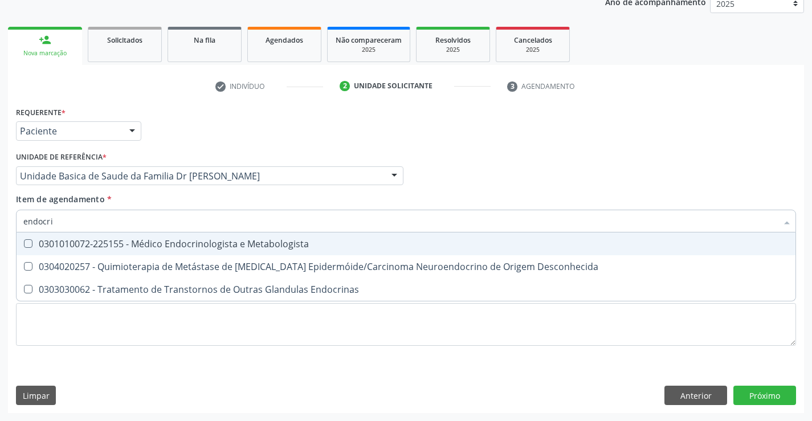
click at [264, 248] on div "0301010072-225155 - Médico Endocrinologista e Metabologista" at bounding box center [405, 243] width 765 height 9
checkbox Metabologista "true"
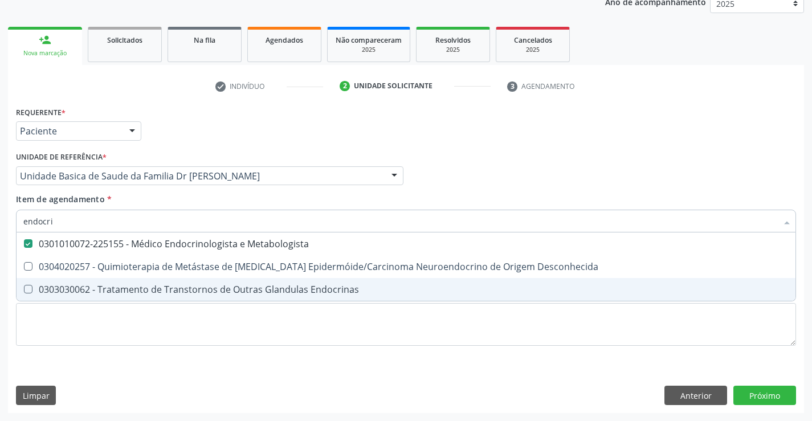
click at [469, 358] on div "Requerente * Paciente Médico(a) Enfermeiro(a) Paciente Nenhum resultado encontr…" at bounding box center [406, 233] width 780 height 258
checkbox Desconhecida "true"
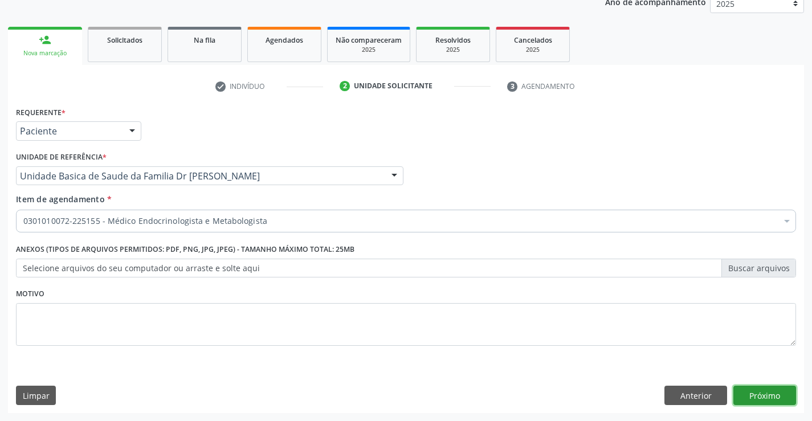
click at [769, 387] on button "Próximo" at bounding box center [764, 395] width 63 height 19
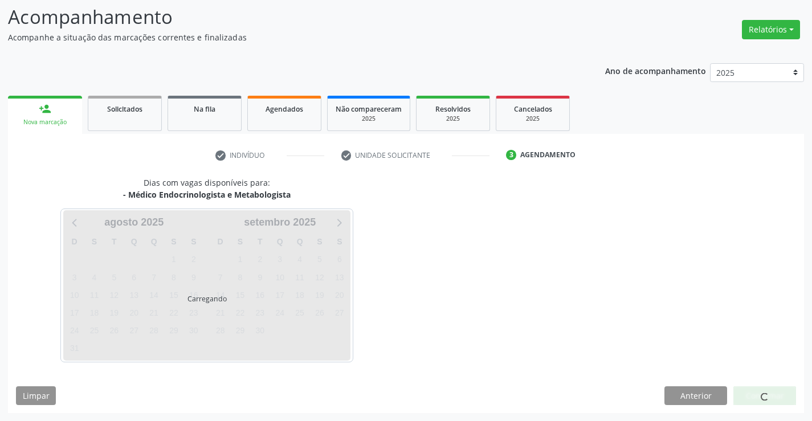
scroll to position [75, 0]
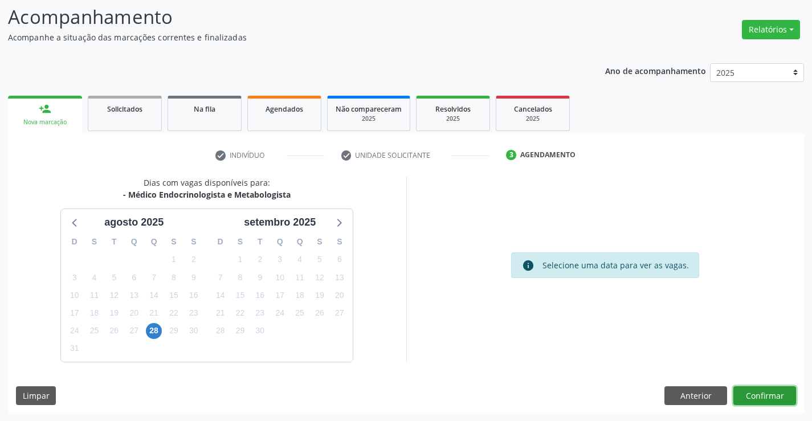
click at [777, 399] on button "Confirmar" at bounding box center [764, 395] width 63 height 19
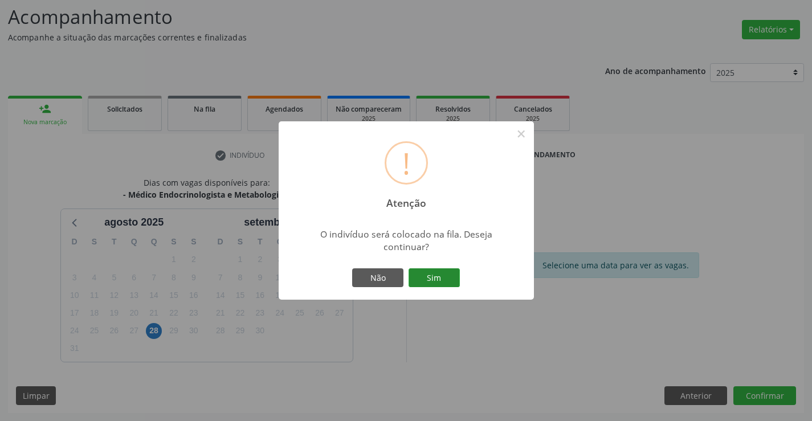
click at [437, 283] on button "Sim" at bounding box center [433, 277] width 51 height 19
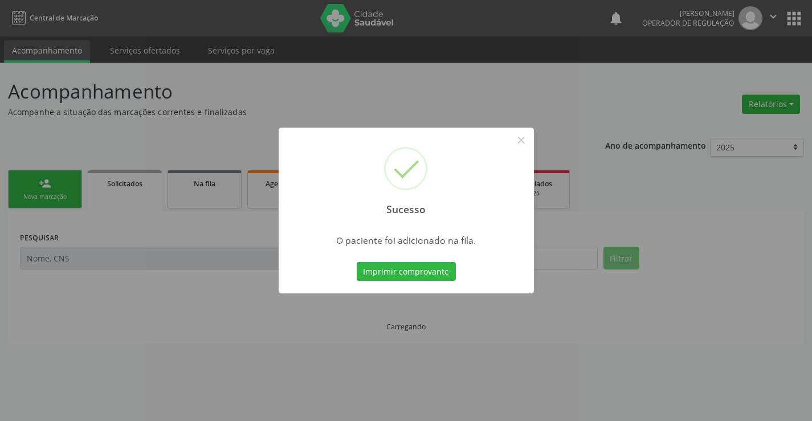
scroll to position [0, 0]
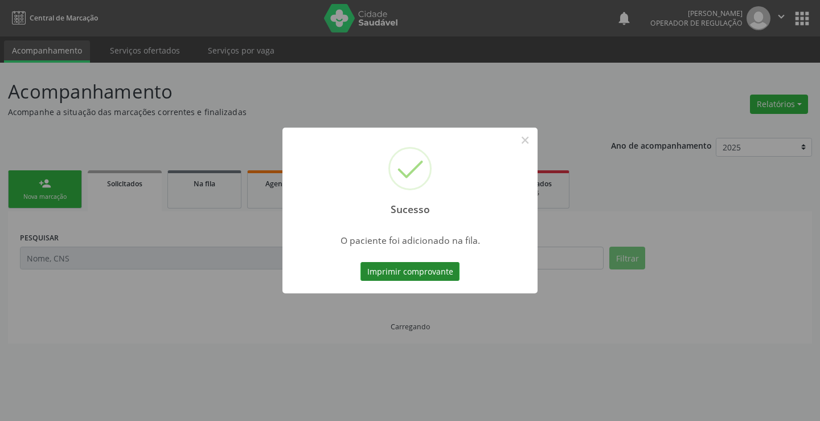
click at [429, 275] on button "Imprimir comprovante" at bounding box center [410, 271] width 99 height 19
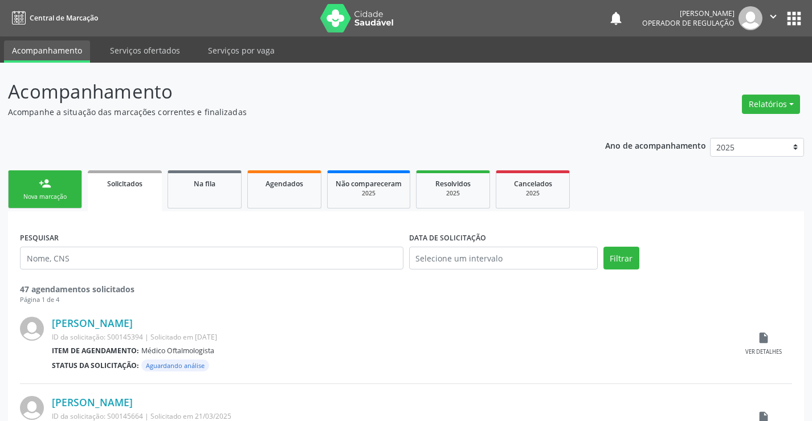
click at [48, 194] on div "Nova marcação" at bounding box center [45, 196] width 57 height 9
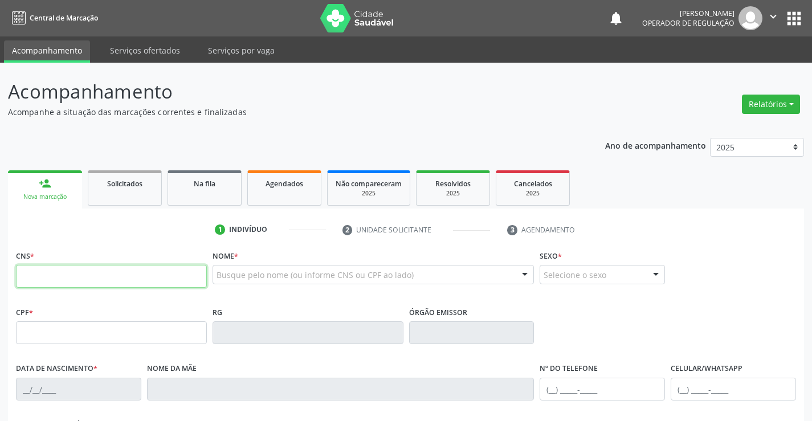
paste input "701 8002 0934 0172"
type input "701 8002 0934 0172"
type input "0947489509"
type input "2[DATE]"
type input "[PHONE_NUMBER]"
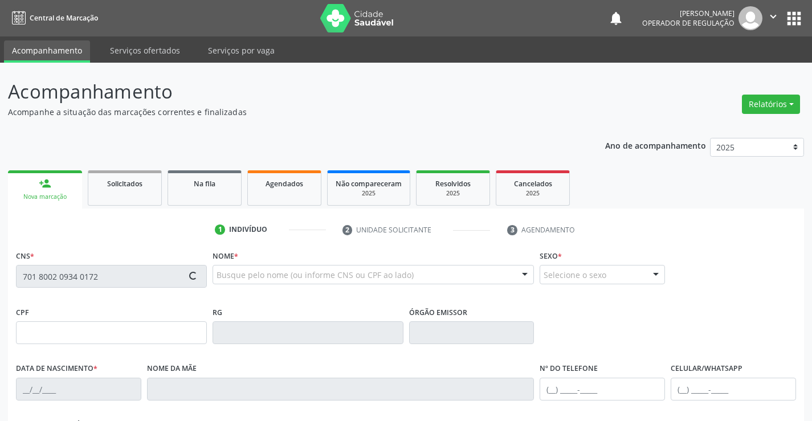
type input "S/N"
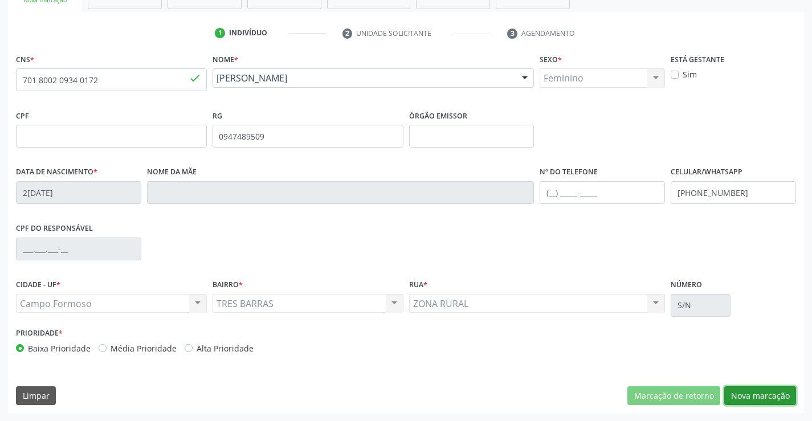
drag, startPoint x: 761, startPoint y: 394, endPoint x: 731, endPoint y: 362, distance: 44.3
click at [761, 394] on button "Nova marcação" at bounding box center [760, 395] width 72 height 19
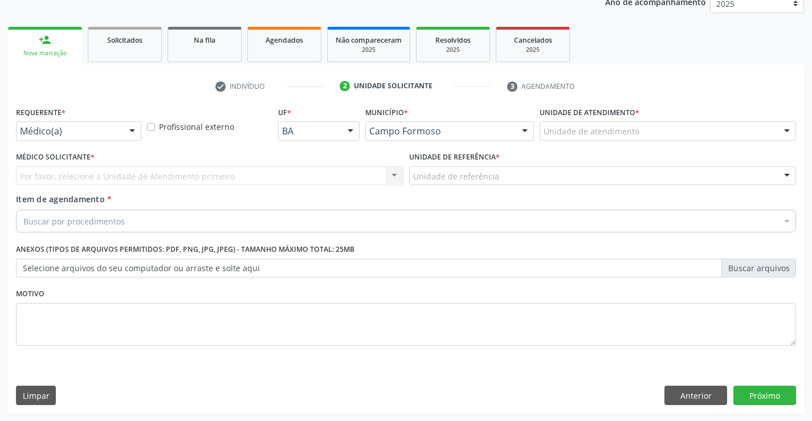
scroll to position [144, 0]
click at [83, 137] on div "Médico(a)" at bounding box center [78, 130] width 125 height 19
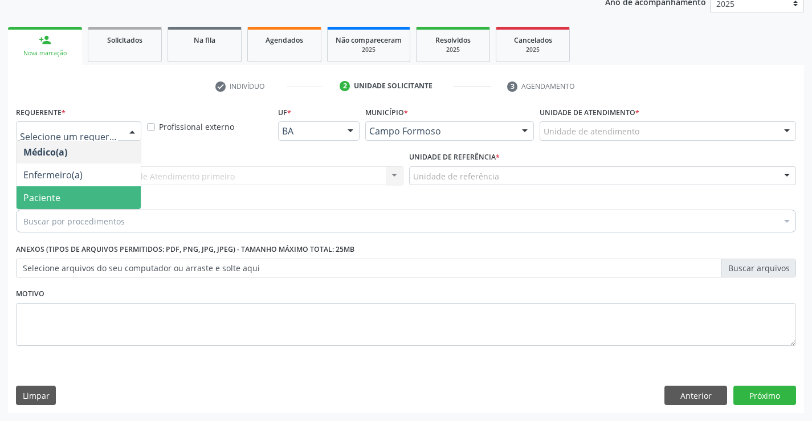
drag, startPoint x: 69, startPoint y: 193, endPoint x: 147, endPoint y: 175, distance: 79.6
click at [70, 193] on span "Paciente" at bounding box center [79, 197] width 124 height 23
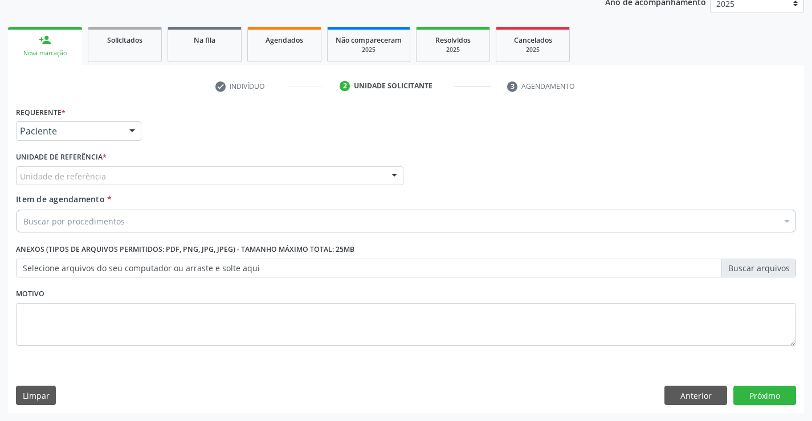
drag, startPoint x: 150, startPoint y: 174, endPoint x: 138, endPoint y: 181, distance: 13.5
click at [150, 174] on div "Unidade de referência" at bounding box center [209, 175] width 387 height 19
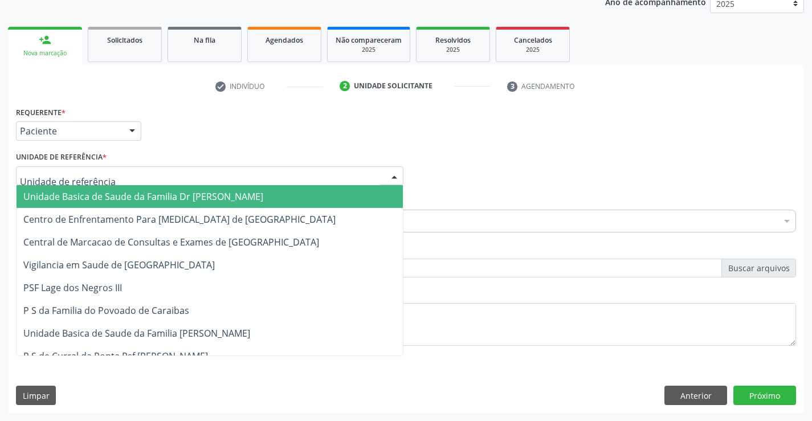
drag, startPoint x: 122, startPoint y: 188, endPoint x: 144, endPoint y: 199, distance: 24.5
click at [125, 189] on span "Unidade Basica de Saude da Familia Dr [PERSON_NAME]" at bounding box center [210, 196] width 386 height 23
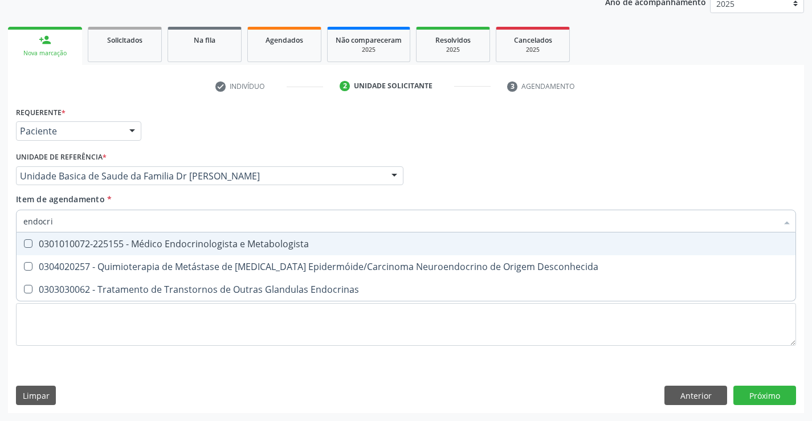
type input "endocrin"
click at [207, 244] on div "0301010072-225155 - Médico Endocrinologista e Metabologista" at bounding box center [405, 243] width 765 height 9
checkbox Metabologista "true"
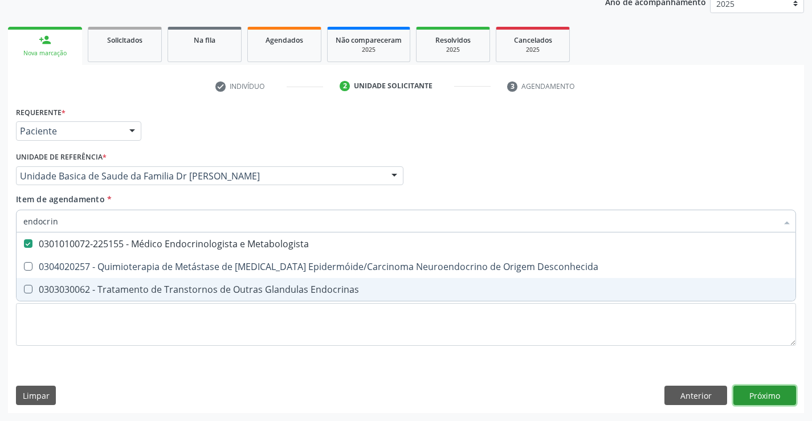
click at [775, 396] on div "Requerente * Paciente Médico(a) Enfermeiro(a) Paciente Nenhum resultado encontr…" at bounding box center [406, 258] width 796 height 309
checkbox Desconhecida "true"
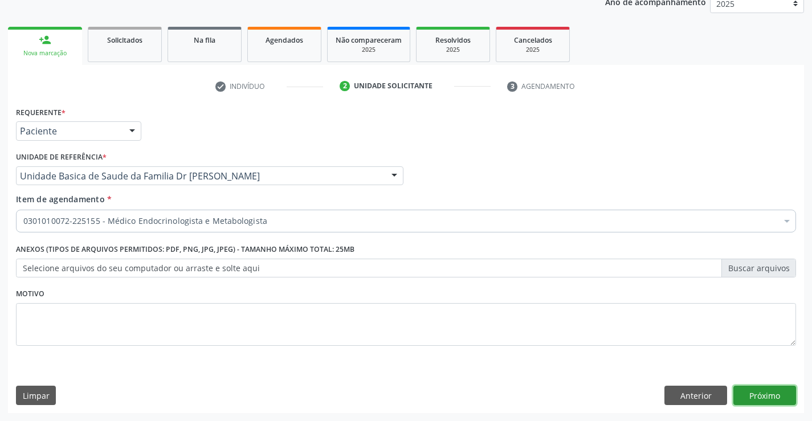
click at [756, 391] on button "Próximo" at bounding box center [764, 395] width 63 height 19
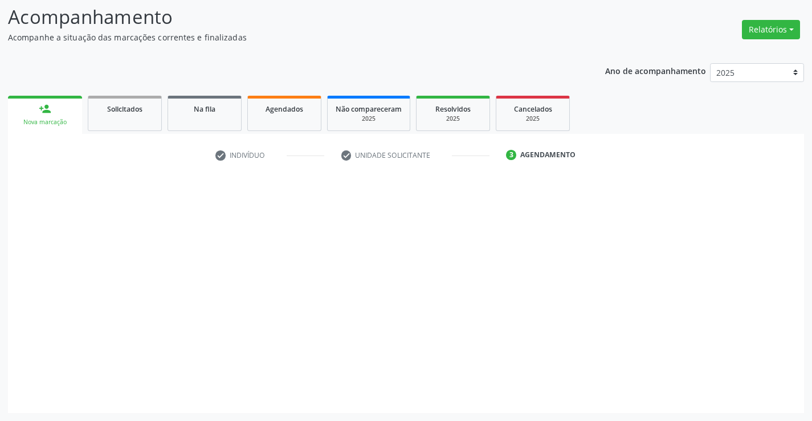
scroll to position [75, 0]
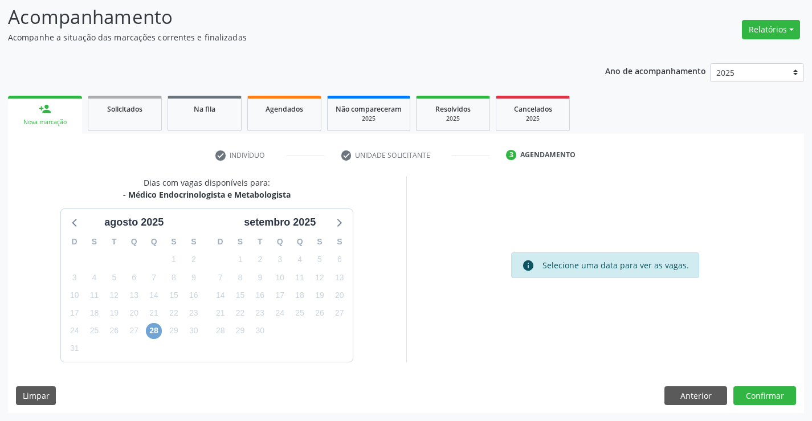
click at [151, 330] on span "28" at bounding box center [154, 331] width 16 height 16
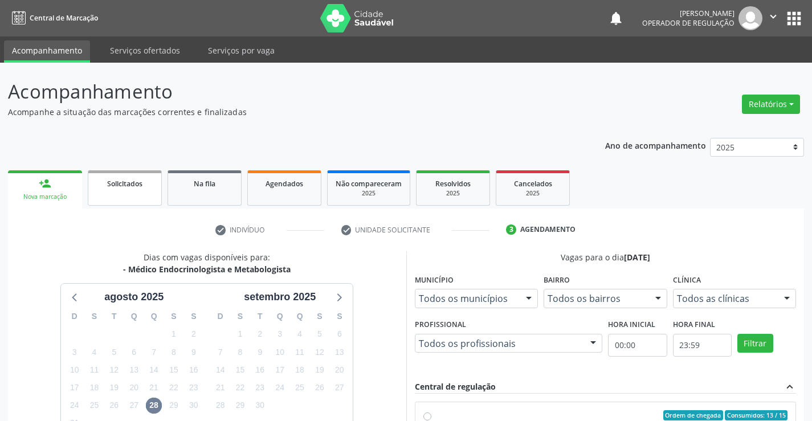
click at [121, 178] on div "Solicitados" at bounding box center [124, 183] width 57 height 12
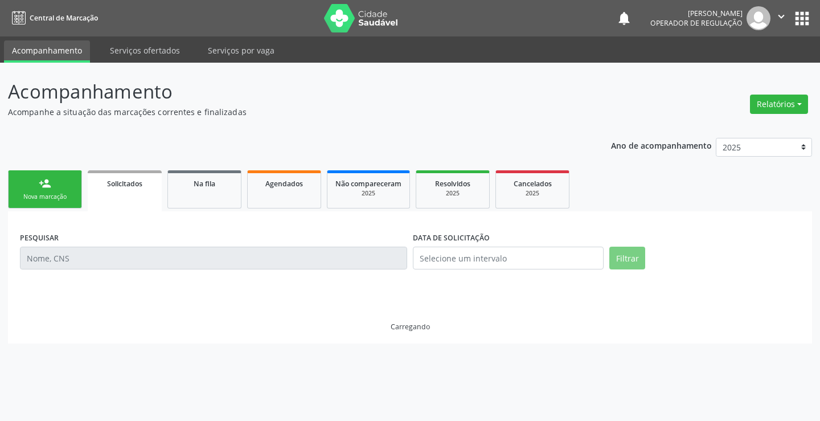
click at [121, 178] on div "Solicitados" at bounding box center [125, 183] width 58 height 12
click at [22, 192] on div "Nova marcação" at bounding box center [45, 196] width 57 height 9
click at [23, 192] on div "Nova marcação" at bounding box center [45, 196] width 57 height 9
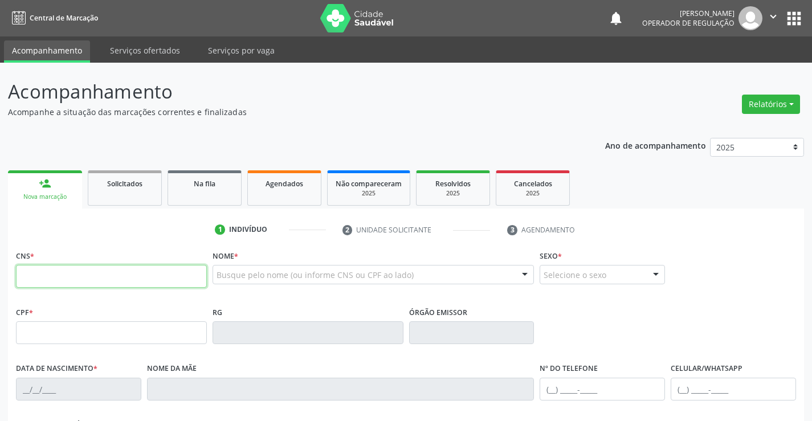
drag, startPoint x: 62, startPoint y: 271, endPoint x: 72, endPoint y: 271, distance: 10.3
click at [67, 271] on input "text" at bounding box center [111, 276] width 191 height 23
type input "700 5095 4523 3257"
type input "10/03/2025"
type input "(74) 98861-1555"
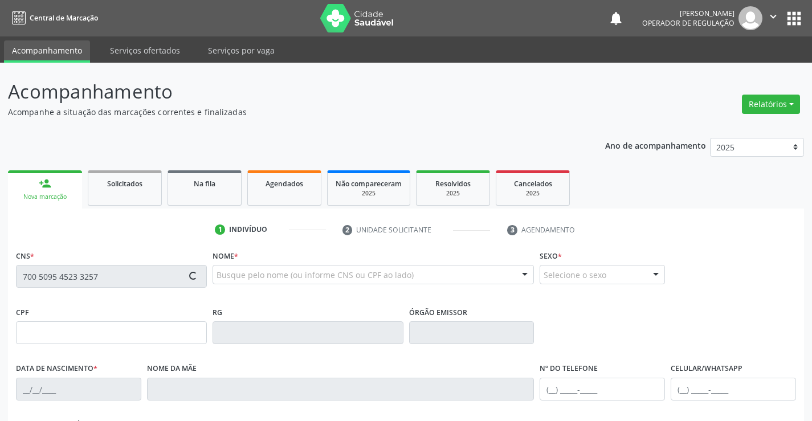
type input "(74) 98861-1555"
type input "S/N"
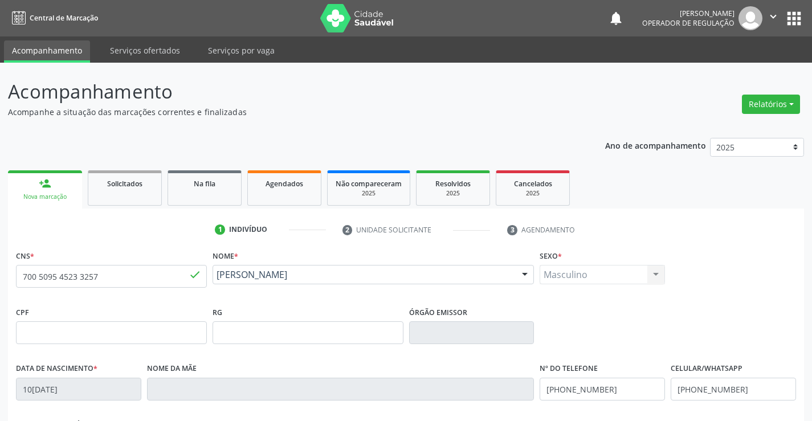
scroll to position [196, 0]
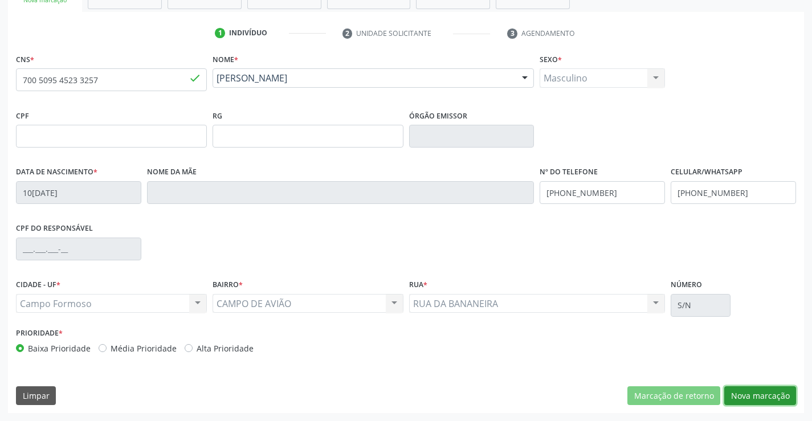
click at [767, 398] on button "Nova marcação" at bounding box center [760, 395] width 72 height 19
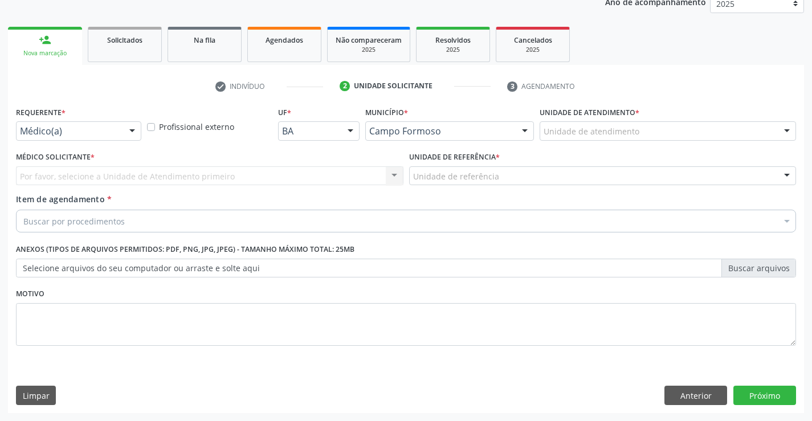
scroll to position [144, 0]
click at [107, 117] on div "Requerente * Médico(a) Médico(a) Enfermeiro(a) Paciente Nenhum resultado encont…" at bounding box center [78, 122] width 125 height 36
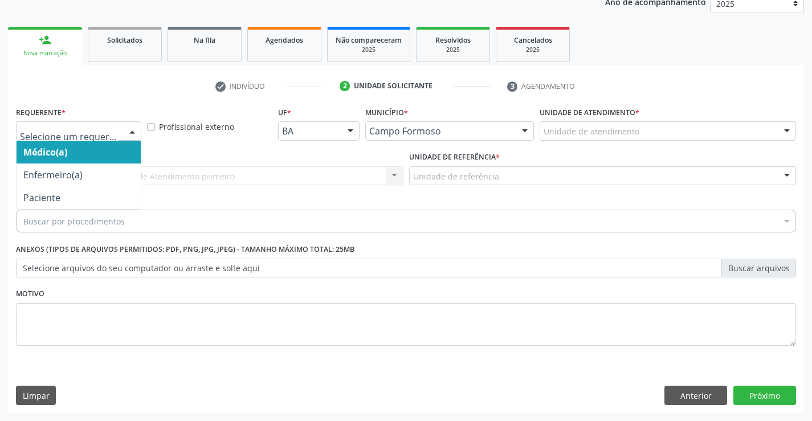
drag, startPoint x: 107, startPoint y: 126, endPoint x: 110, endPoint y: 158, distance: 32.6
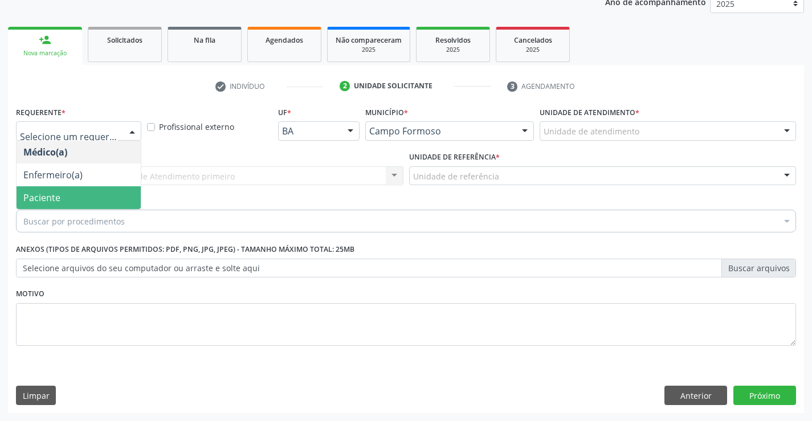
click at [99, 198] on span "Paciente" at bounding box center [79, 197] width 124 height 23
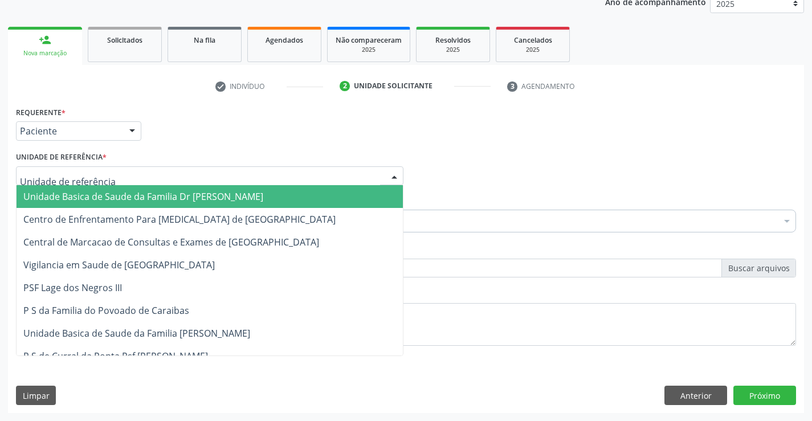
click at [220, 180] on div at bounding box center [209, 175] width 387 height 19
drag, startPoint x: 201, startPoint y: 197, endPoint x: 171, endPoint y: 211, distance: 33.4
click at [202, 197] on span "Unidade Basica de Saude da Familia Dr [PERSON_NAME]" at bounding box center [143, 196] width 240 height 13
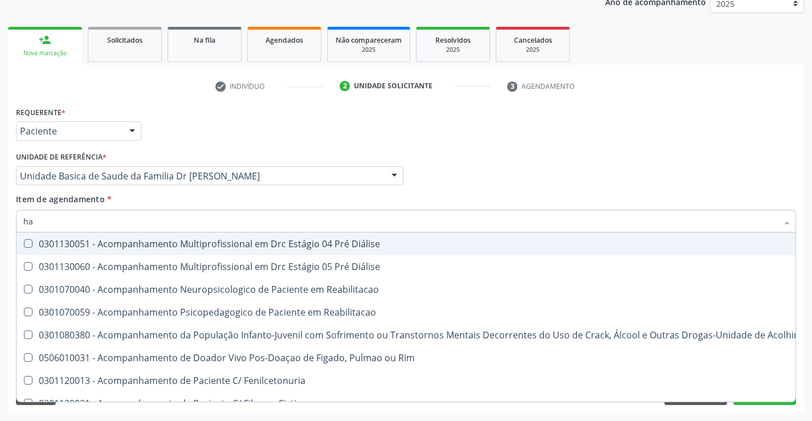
type input "h"
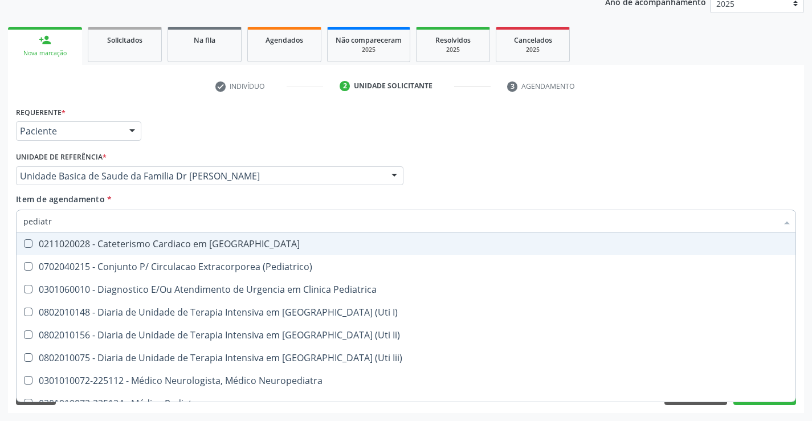
type input "pediatra"
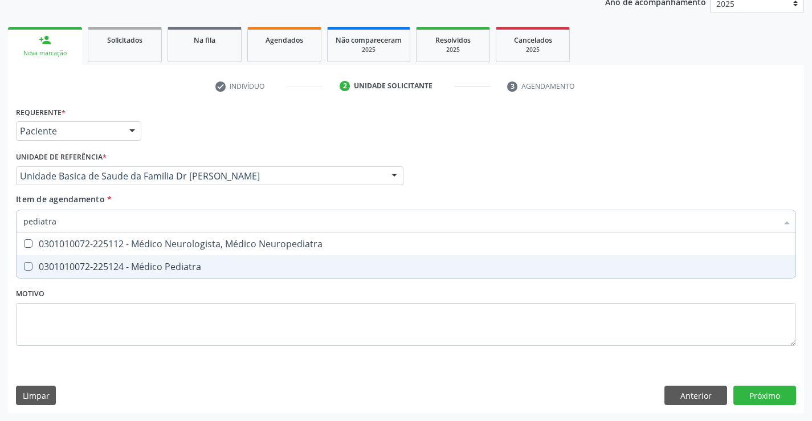
drag, startPoint x: 102, startPoint y: 259, endPoint x: 150, endPoint y: 264, distance: 48.1
click at [104, 257] on span "0301010072-225124 - Médico Pediatra" at bounding box center [406, 266] width 779 height 23
checkbox Pediatra "true"
drag, startPoint x: 231, startPoint y: 320, endPoint x: 278, endPoint y: 310, distance: 47.8
click at [278, 310] on div "Requerente * Paciente Médico(a) Enfermeiro(a) Paciente Nenhum resultado encontr…" at bounding box center [406, 233] width 780 height 258
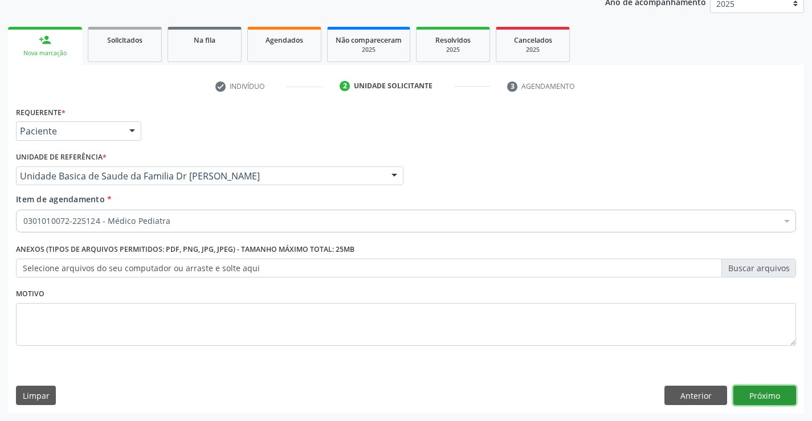
click at [756, 392] on button "Próximo" at bounding box center [764, 395] width 63 height 19
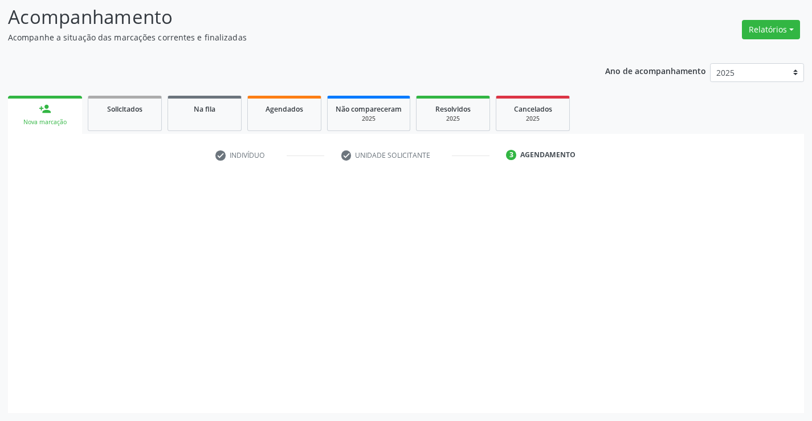
scroll to position [75, 0]
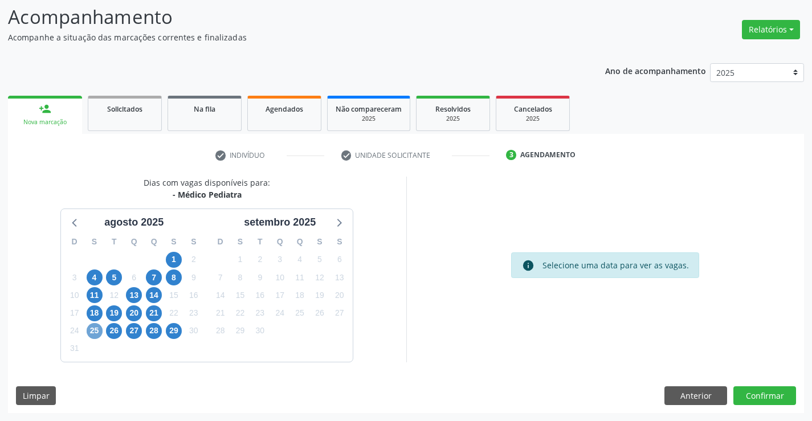
click at [99, 330] on span "25" at bounding box center [95, 331] width 16 height 16
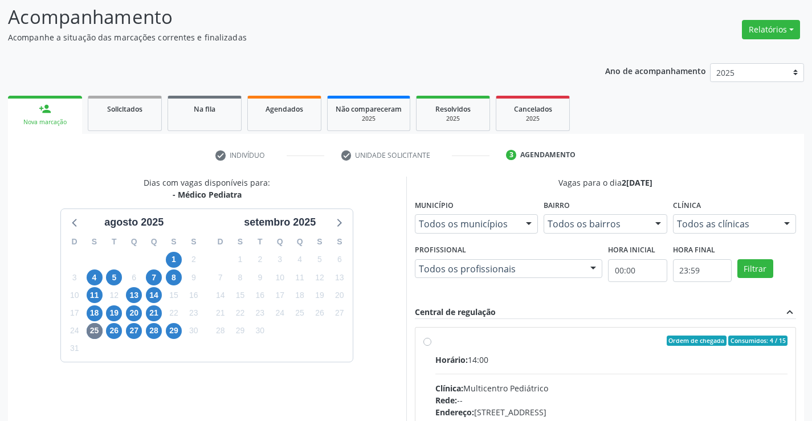
click at [503, 350] on label "Ordem de chegada Consumidos: 4 / 15 Horário: 14:00 Clínica: Multicentro Pediátr…" at bounding box center [611, 422] width 353 height 175
click at [431, 346] on input "Ordem de chegada Consumidos: 4 / 15 Horário: 14:00 Clínica: Multicentro Pediátr…" at bounding box center [427, 340] width 8 height 10
radio input "true"
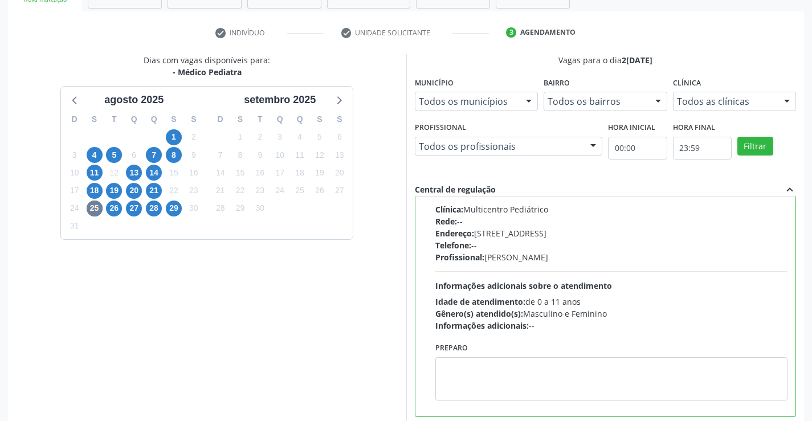
scroll to position [260, 0]
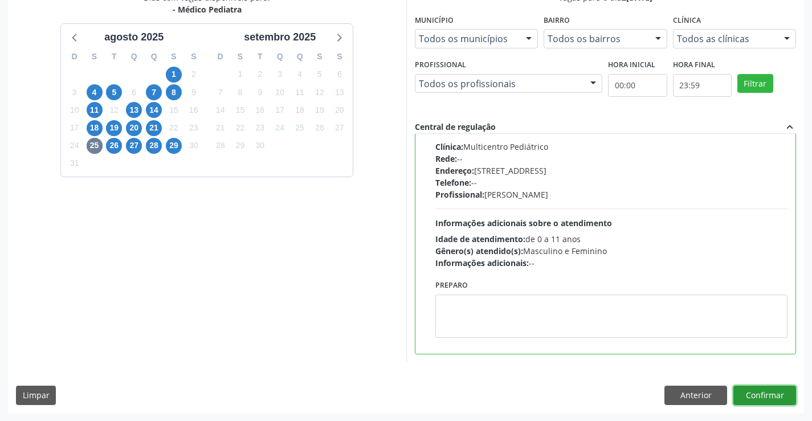
click at [765, 389] on button "Confirmar" at bounding box center [764, 395] width 63 height 19
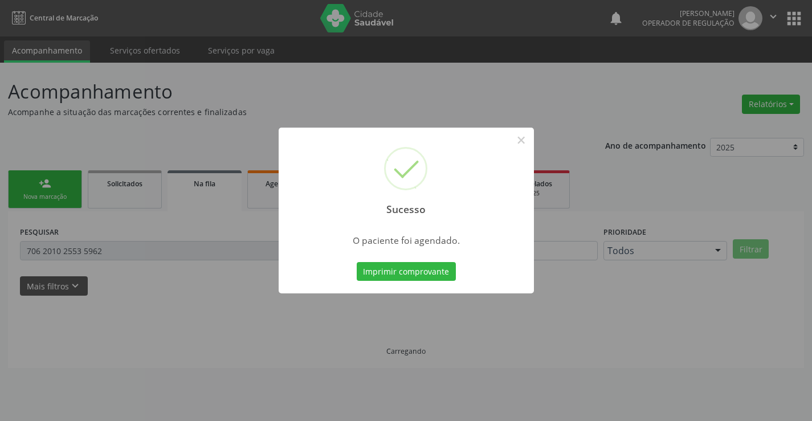
scroll to position [0, 0]
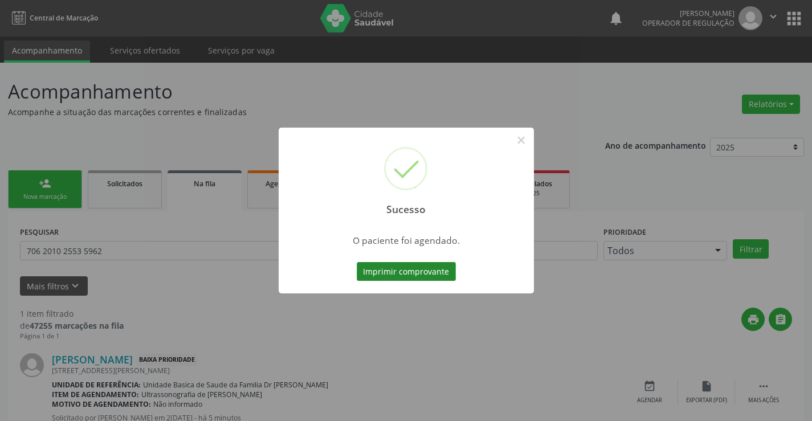
click at [401, 271] on button "Imprimir comprovante" at bounding box center [406, 271] width 99 height 19
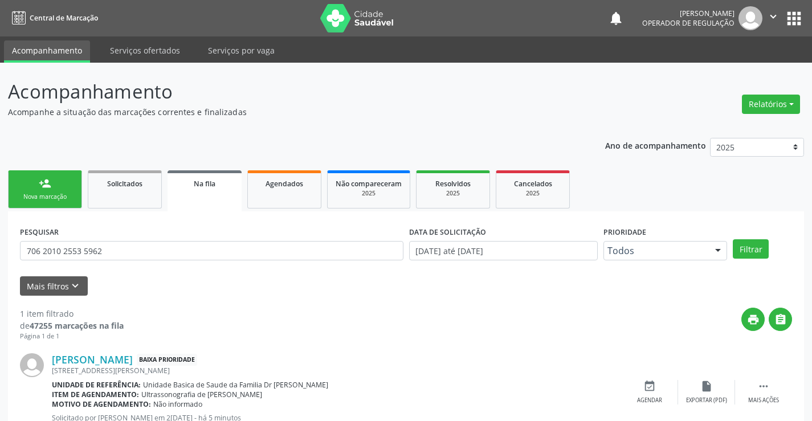
click at [46, 185] on div "person_add" at bounding box center [45, 183] width 13 height 13
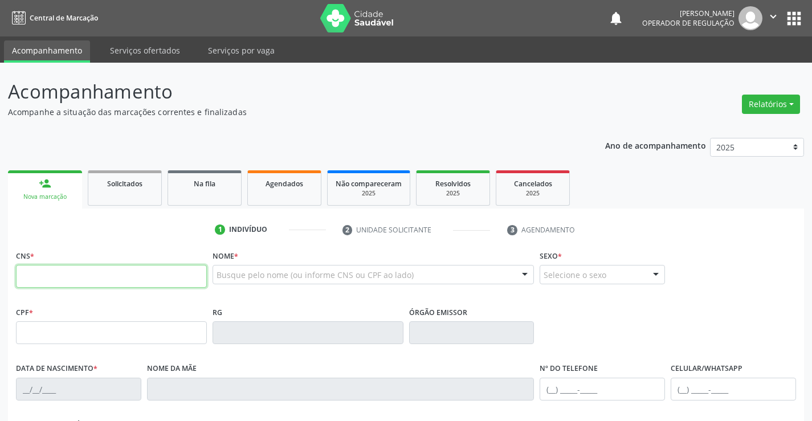
drag, startPoint x: 97, startPoint y: 280, endPoint x: 181, endPoint y: 255, distance: 86.7
click at [97, 280] on input "text" at bounding box center [111, 276] width 191 height 23
click at [93, 246] on div "1 Indivíduo 2 Unidade solicitante 3 Agendamento CNS * Nome * Busque pelo nome (…" at bounding box center [406, 414] width 796 height 389
